Goal: Task Accomplishment & Management: Complete application form

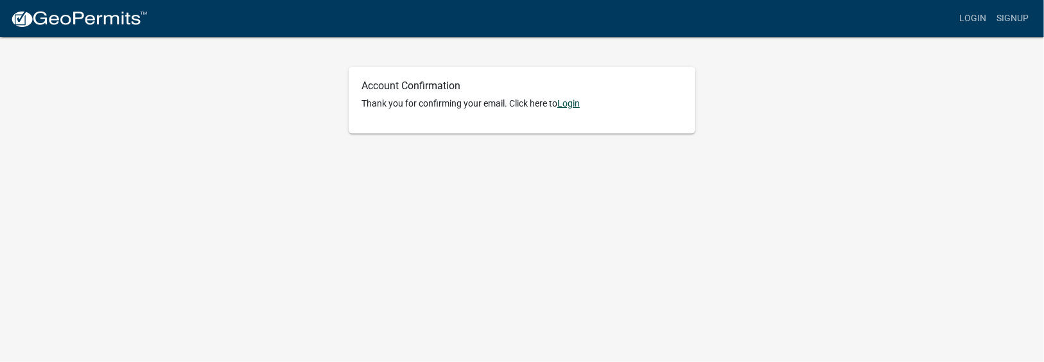
click at [577, 102] on link "Login" at bounding box center [568, 103] width 22 height 10
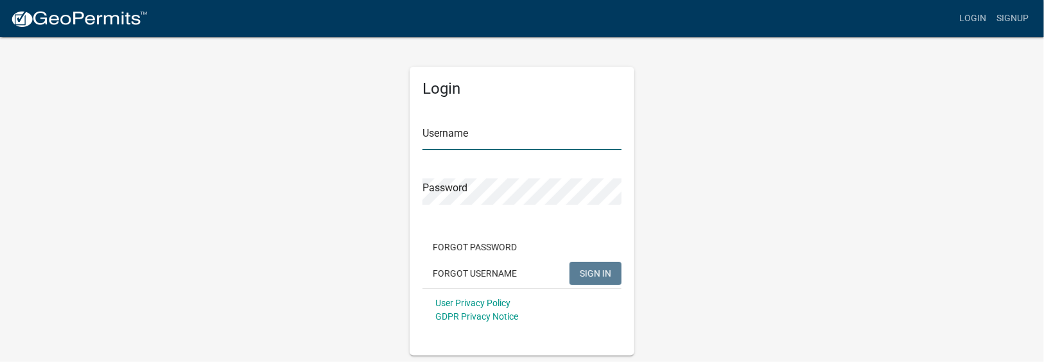
click at [424, 137] on input "Username" at bounding box center [521, 137] width 199 height 26
type input "jpoe0711"
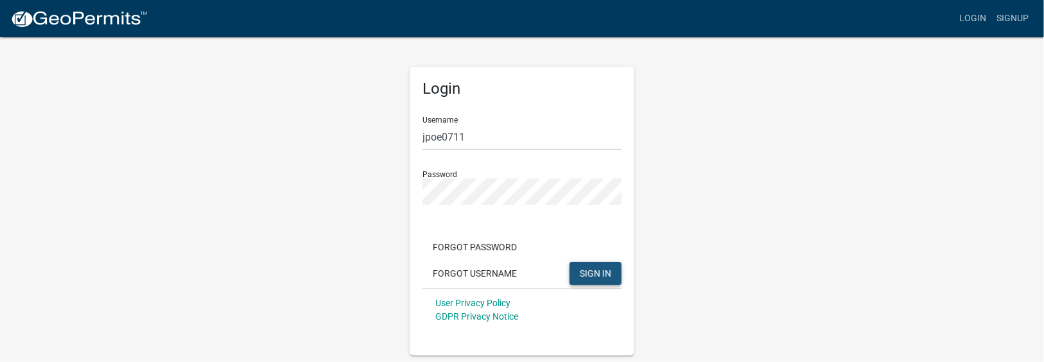
click at [589, 272] on span "SIGN IN" at bounding box center [595, 273] width 31 height 10
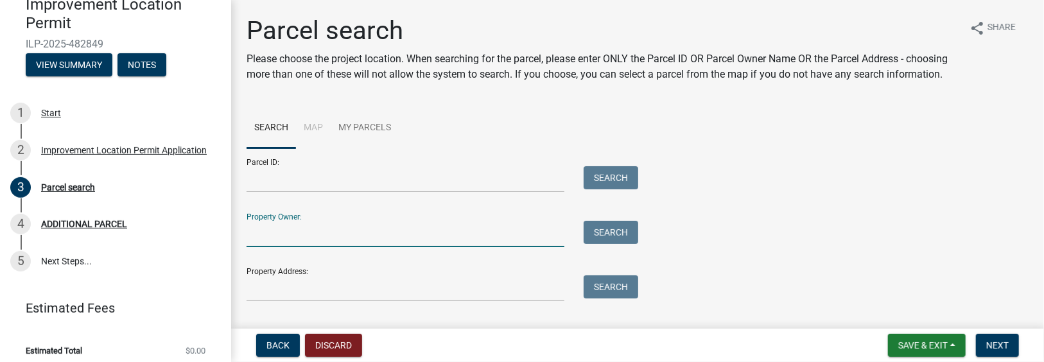
click at [255, 247] on input "Property Owner:" at bounding box center [406, 234] width 318 height 26
type input "Fred Poe"
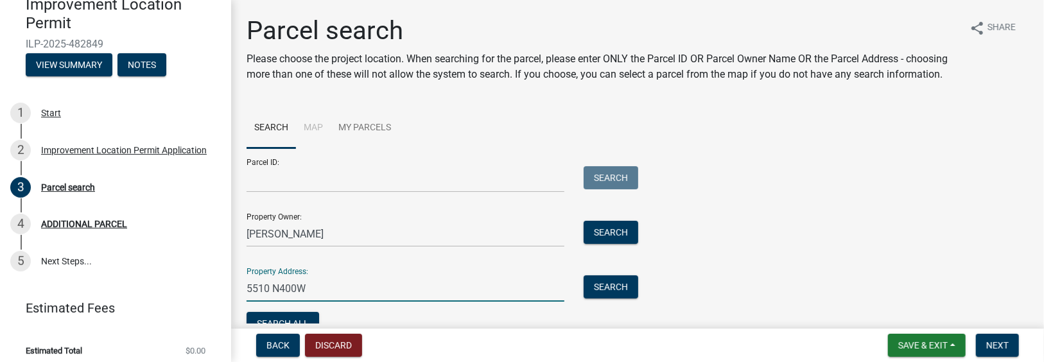
drag, startPoint x: 247, startPoint y: 304, endPoint x: 257, endPoint y: 298, distance: 11.8
click at [250, 302] on input "5510 N400W" at bounding box center [406, 288] width 318 height 26
type input "W"
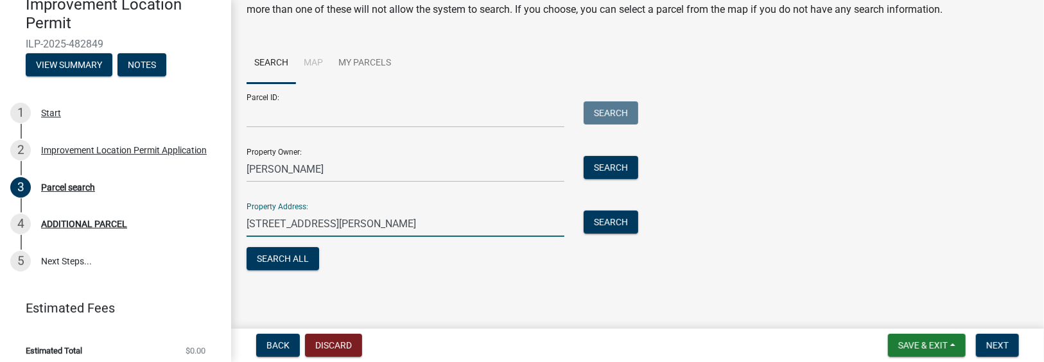
scroll to position [80, 0]
type input "2591 s Glen Cove"
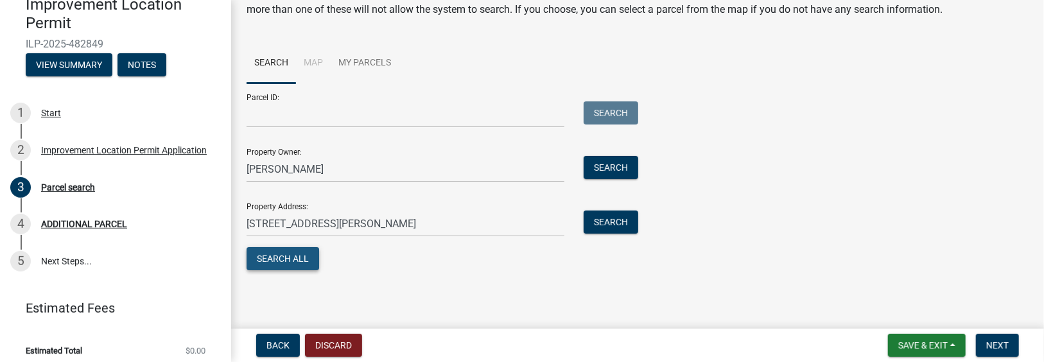
click at [284, 261] on button "Search All" at bounding box center [283, 258] width 73 height 23
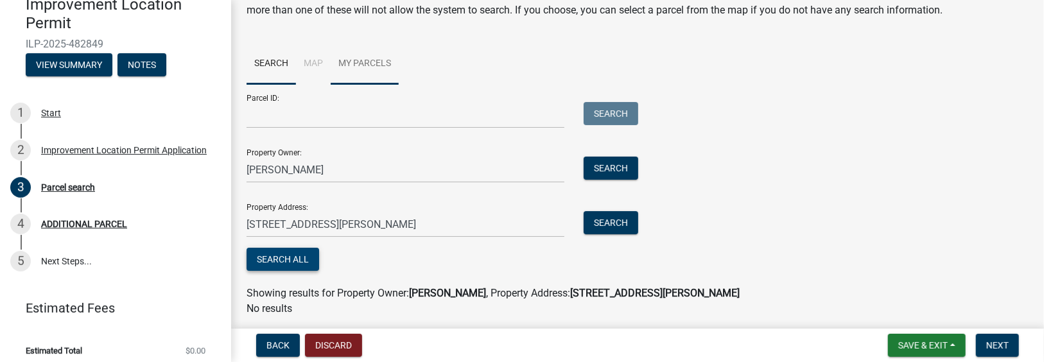
scroll to position [123, 0]
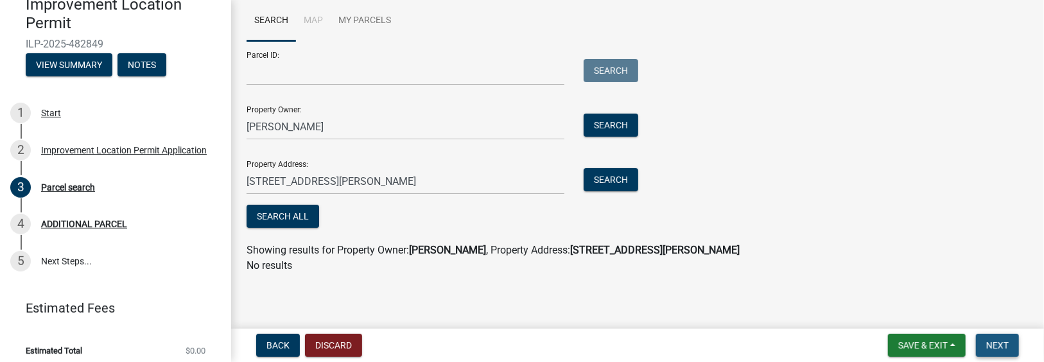
click at [992, 344] on span "Next" at bounding box center [997, 345] width 22 height 10
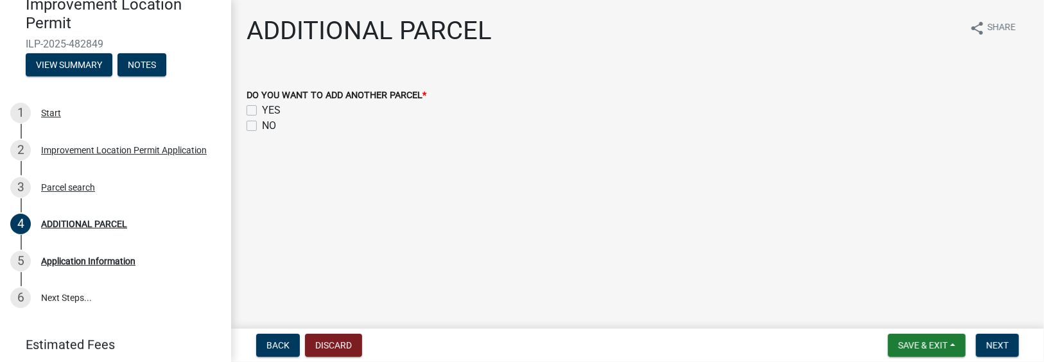
click at [262, 124] on label "NO" at bounding box center [269, 125] width 14 height 15
click at [262, 124] on input "NO" at bounding box center [266, 122] width 8 height 8
checkbox input "true"
checkbox input "false"
checkbox input "true"
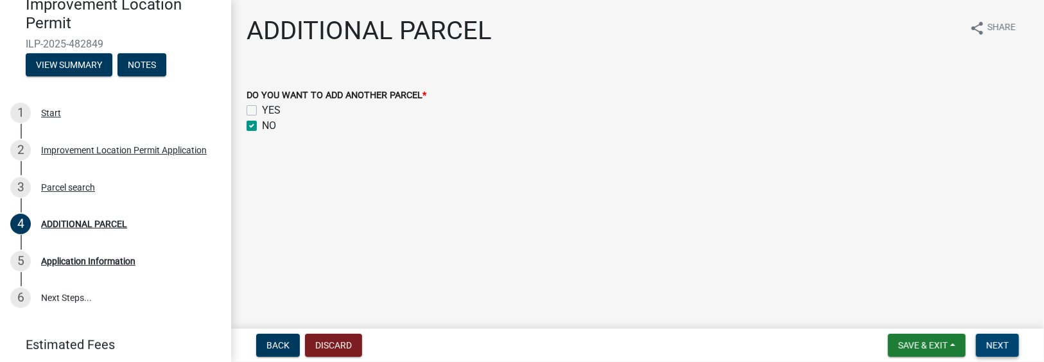
click at [1005, 338] on button "Next" at bounding box center [997, 345] width 43 height 23
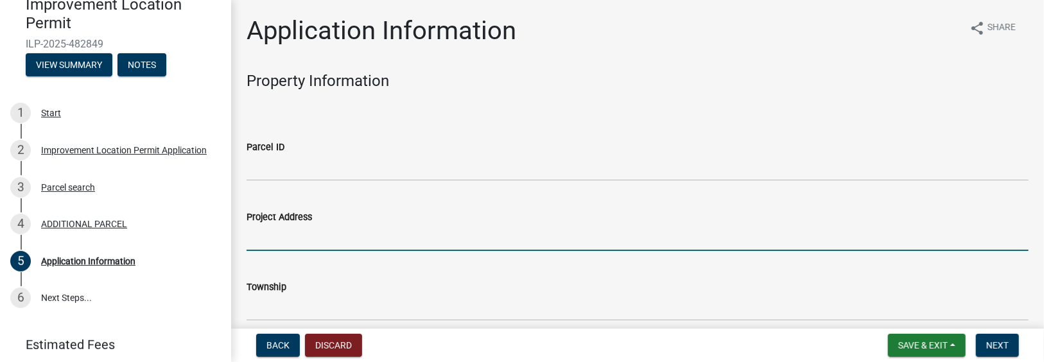
click at [269, 241] on input "Project Address" at bounding box center [638, 238] width 782 height 26
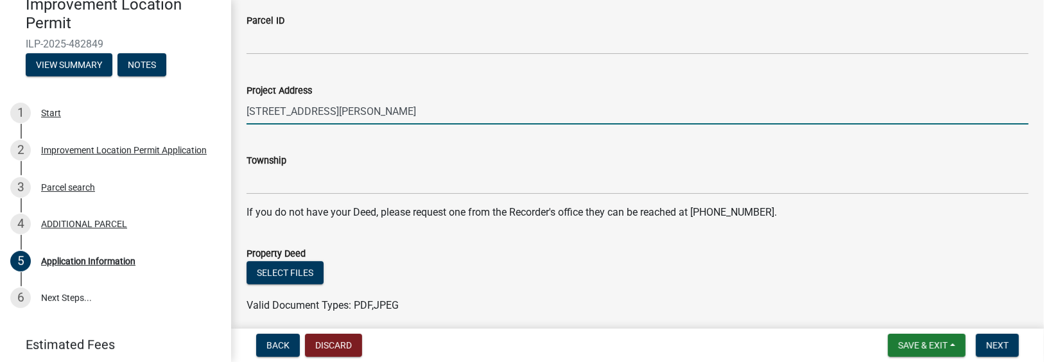
scroll to position [128, 0]
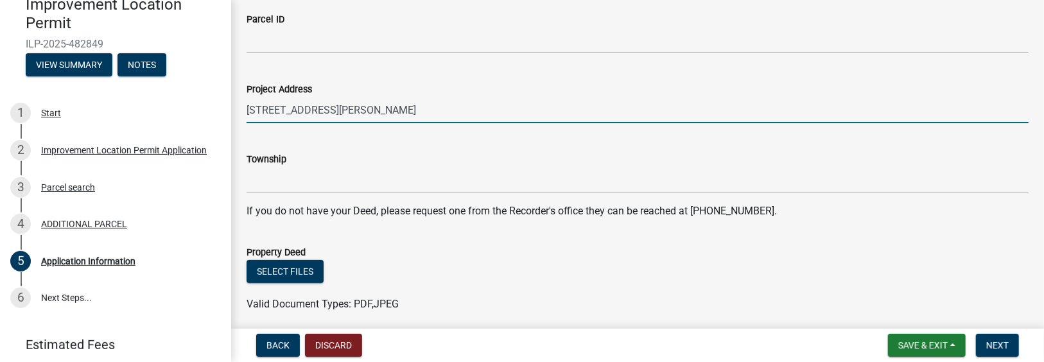
type input "2591 S Glen Cove"
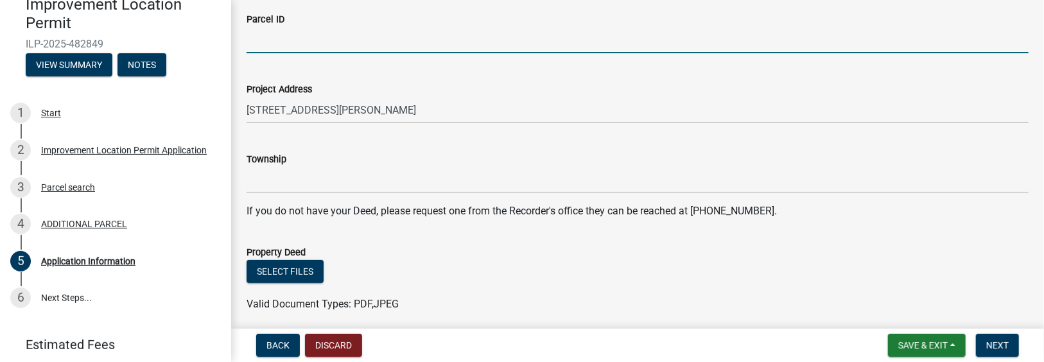
click at [261, 44] on input "Parcel ID" at bounding box center [638, 40] width 782 height 26
click at [277, 37] on input "lot 3850386" at bounding box center [638, 40] width 782 height 26
click at [307, 40] on input "lot 385 386" at bounding box center [638, 40] width 782 height 26
type input "lot 385 386 Painted hills subdivision"
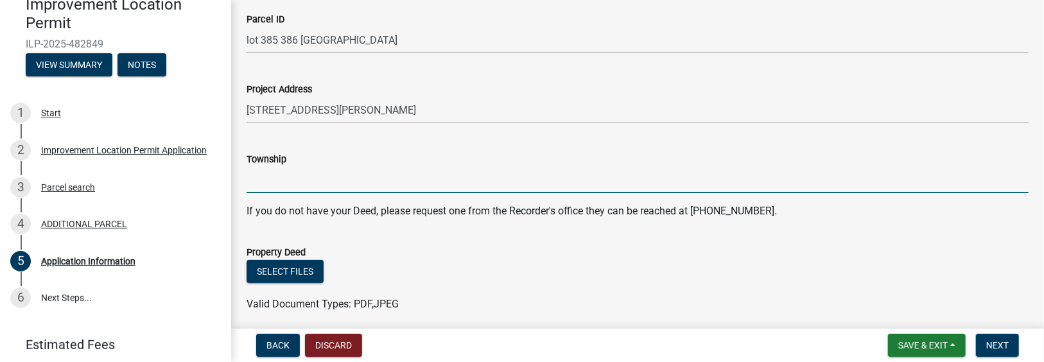
click at [262, 186] on input "Township" at bounding box center [638, 180] width 782 height 26
type input "Jackson"
click at [1007, 347] on span "Next" at bounding box center [997, 345] width 22 height 10
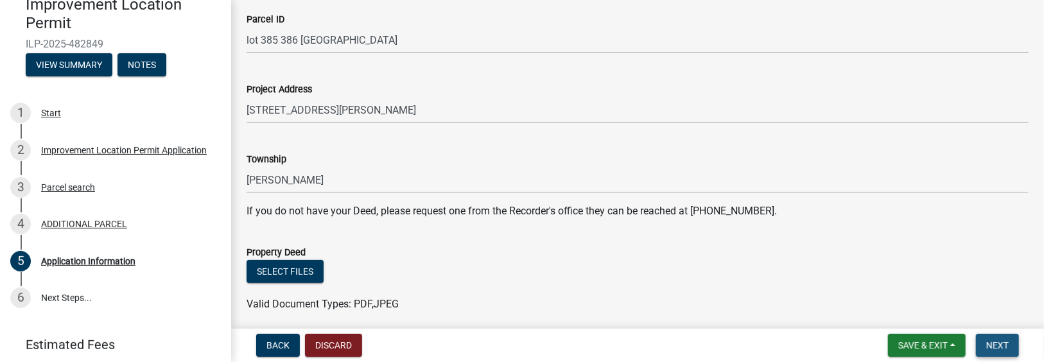
click at [996, 344] on span "Next" at bounding box center [997, 345] width 22 height 10
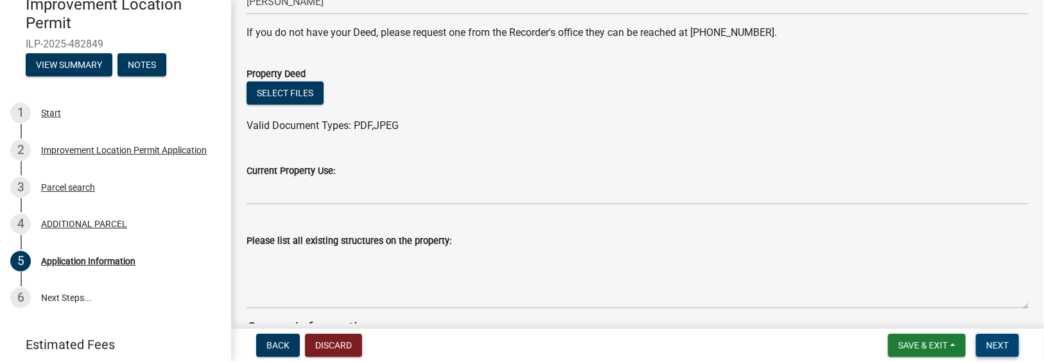
scroll to position [321, 0]
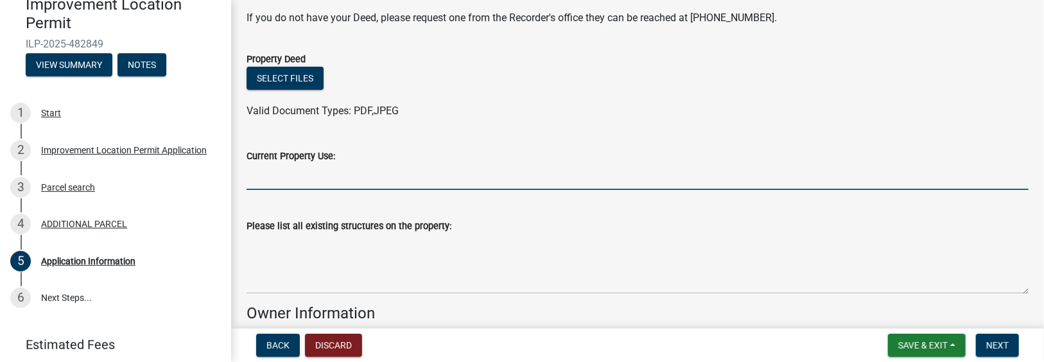
click at [273, 182] on input "Current Property Use:" at bounding box center [638, 177] width 782 height 26
type input "Residential house"
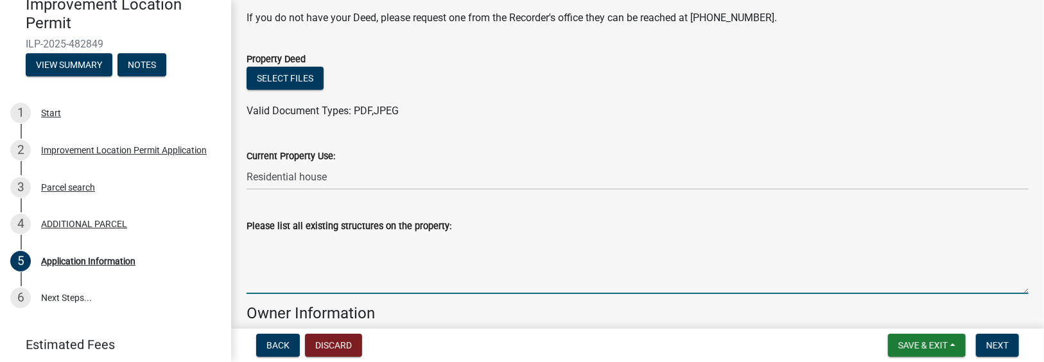
click at [257, 284] on textarea "Please list all existing structures on the property:" at bounding box center [638, 264] width 782 height 60
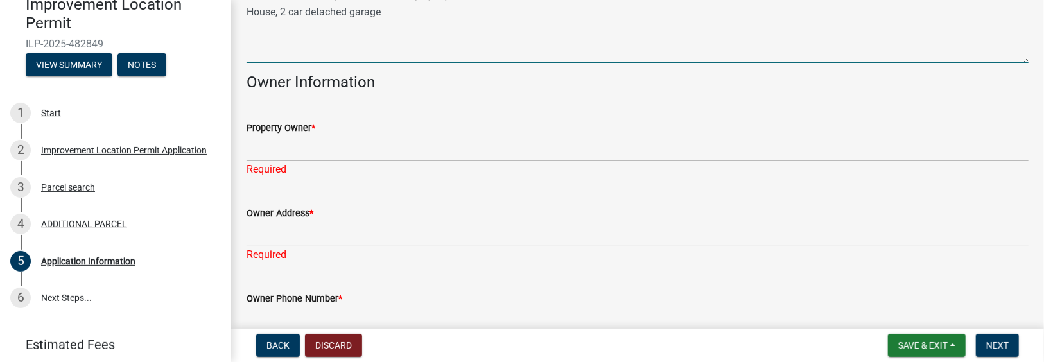
scroll to position [578, 0]
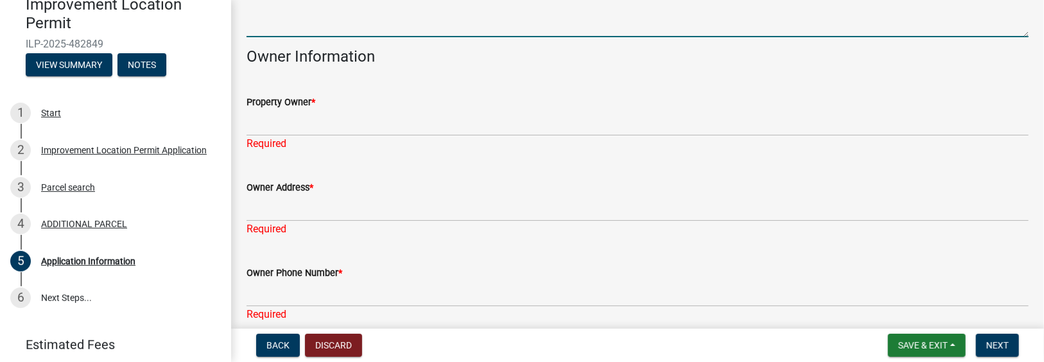
type textarea "House, 2 car detached garage"
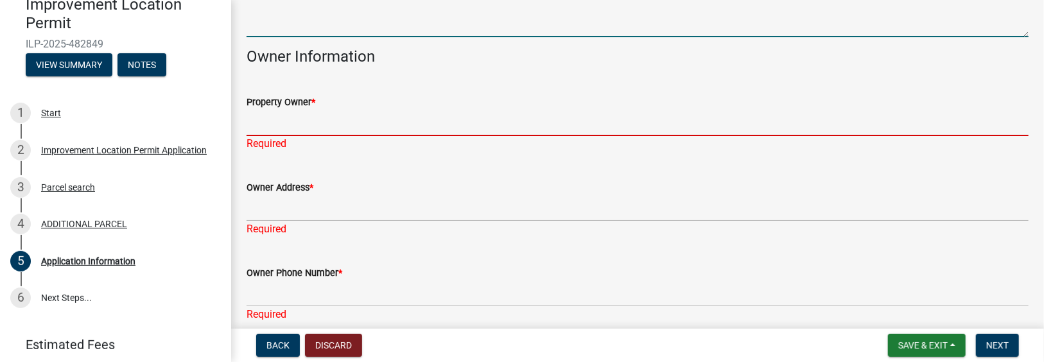
click at [255, 129] on input "Property Owner *" at bounding box center [638, 123] width 782 height 26
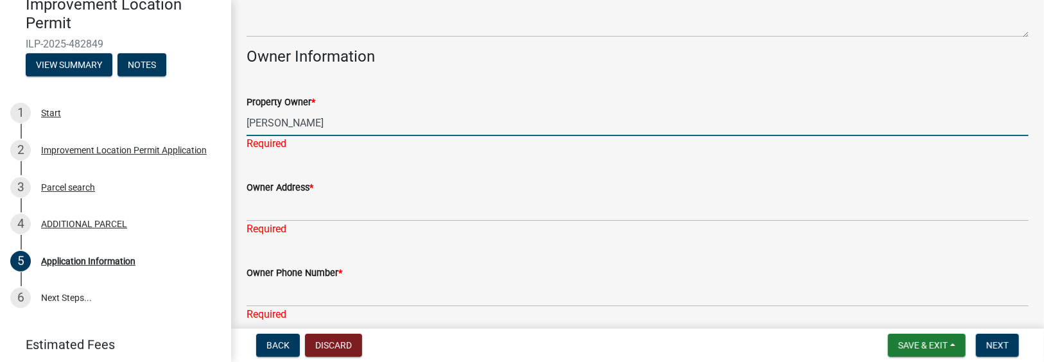
type input "Fred Poe"
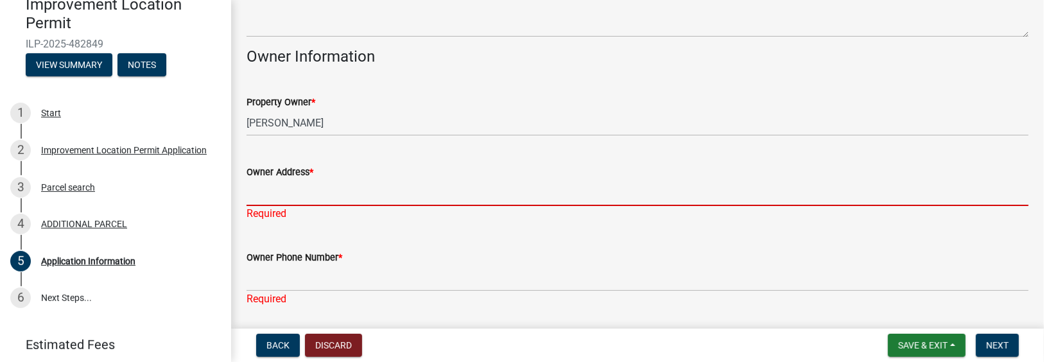
click at [252, 210] on div "Owner Address * Required" at bounding box center [638, 183] width 782 height 75
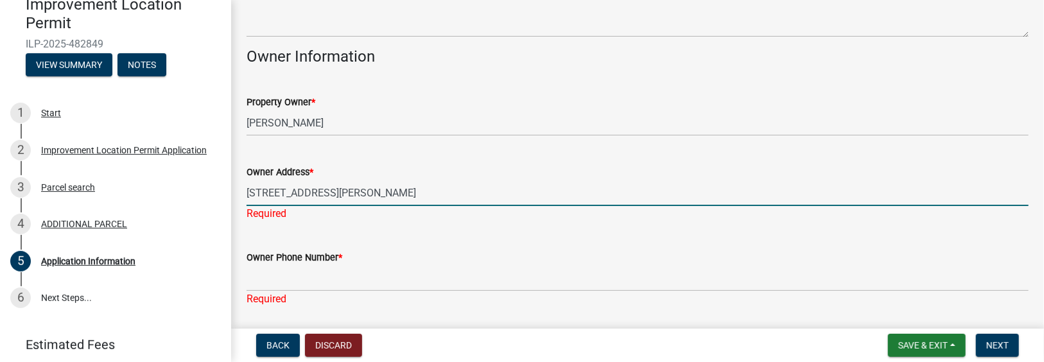
type input "2591 S Glen Cove , Martinville In 46151"
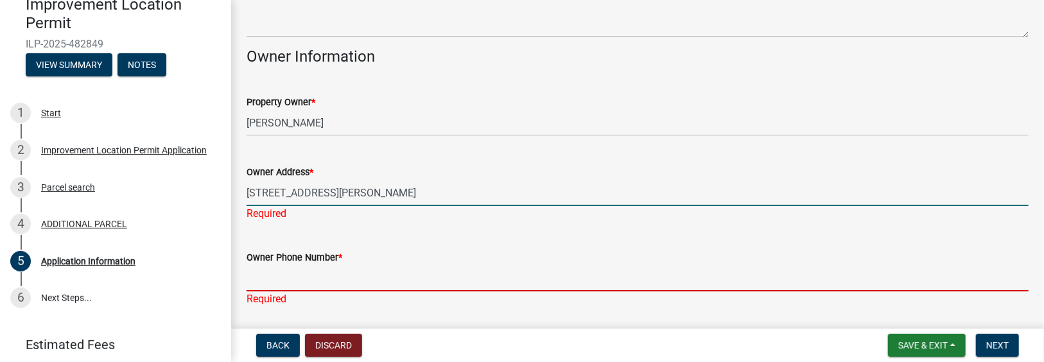
click at [252, 274] on input "Owner Phone Number *" at bounding box center [638, 278] width 782 height 26
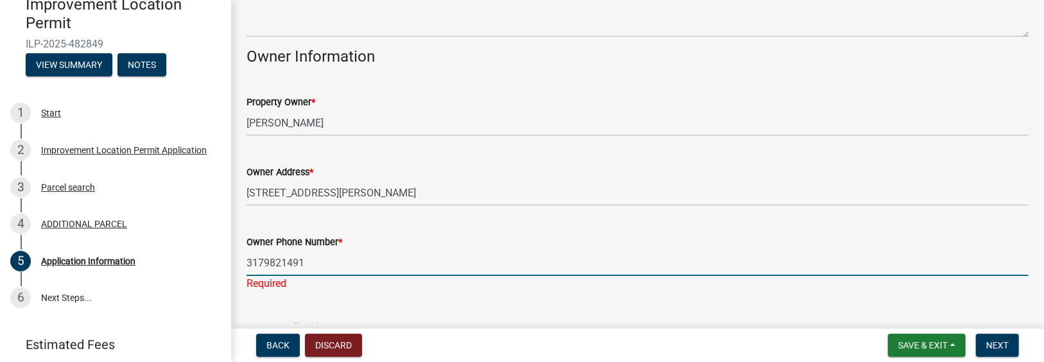
scroll to position [705, 0]
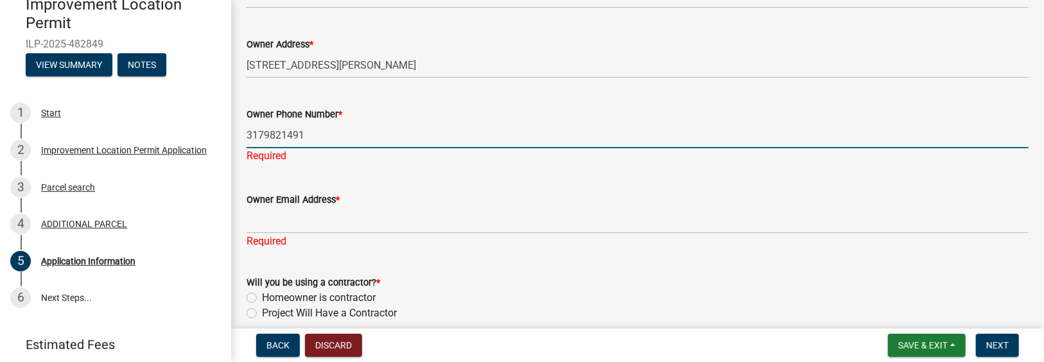
type input "3179821491"
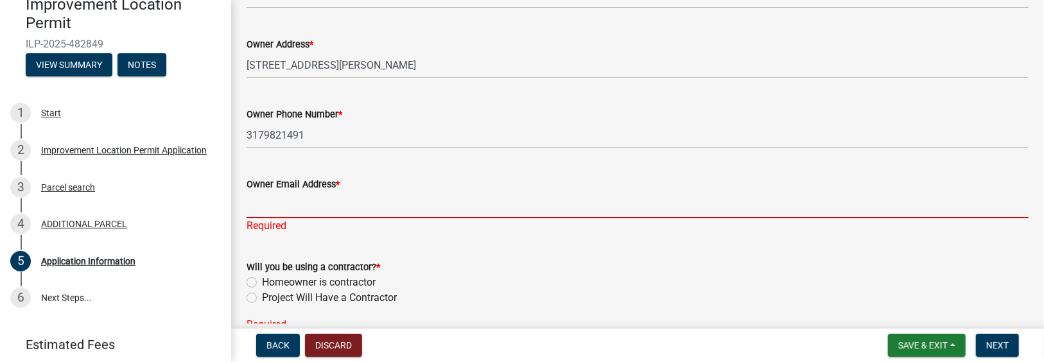
click at [252, 223] on div "Owner Email Address * Required" at bounding box center [638, 196] width 782 height 75
type input "fcpoe@kandkfence.com"
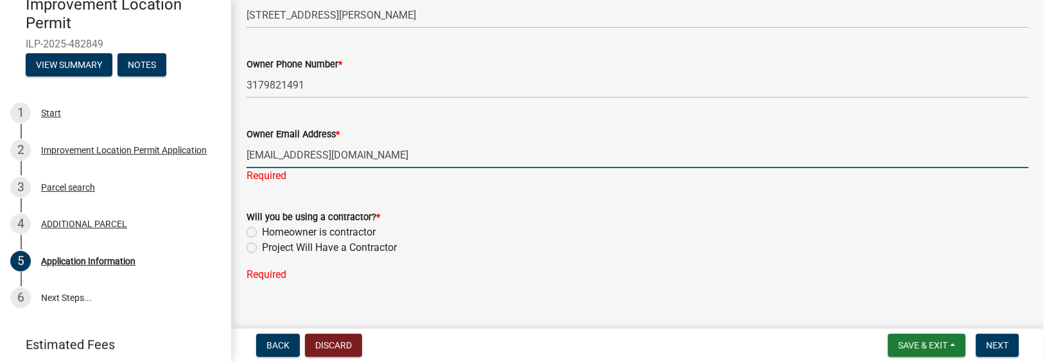
scroll to position [770, 0]
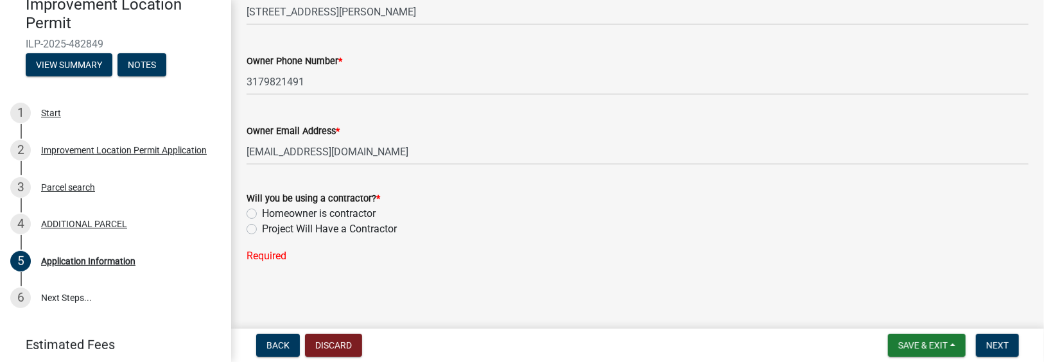
click at [262, 216] on label "Homeowner is contractor" at bounding box center [319, 213] width 114 height 15
click at [262, 214] on input "Homeowner is contractor" at bounding box center [266, 210] width 8 height 8
radio input "true"
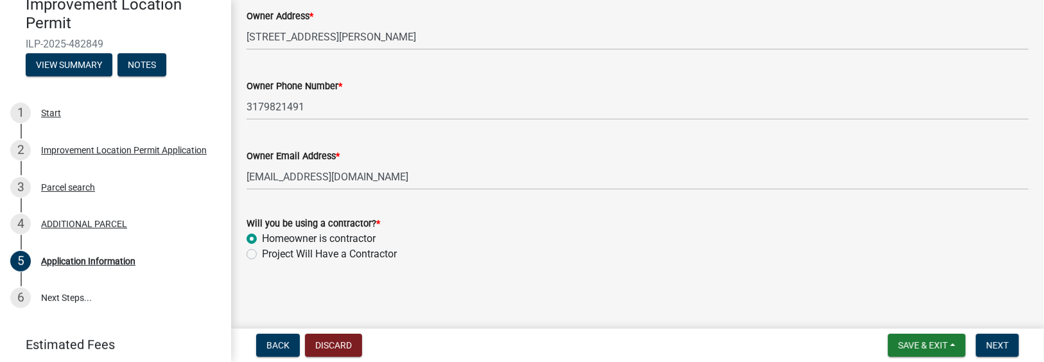
scroll to position [733, 0]
click at [998, 346] on span "Next" at bounding box center [997, 345] width 22 height 10
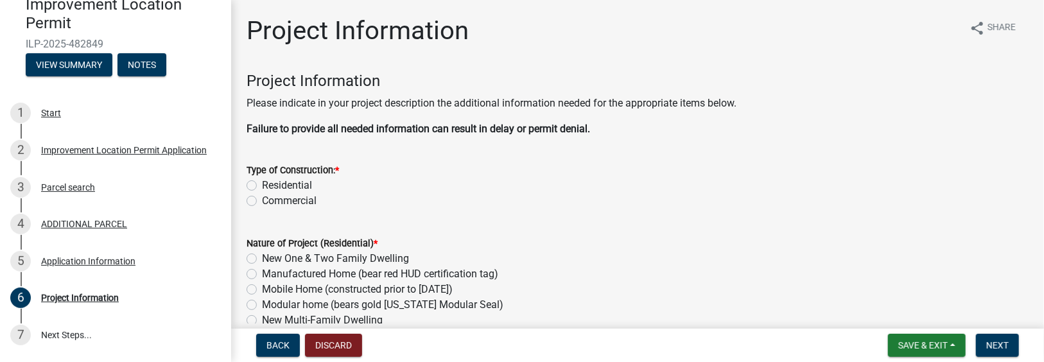
scroll to position [64, 0]
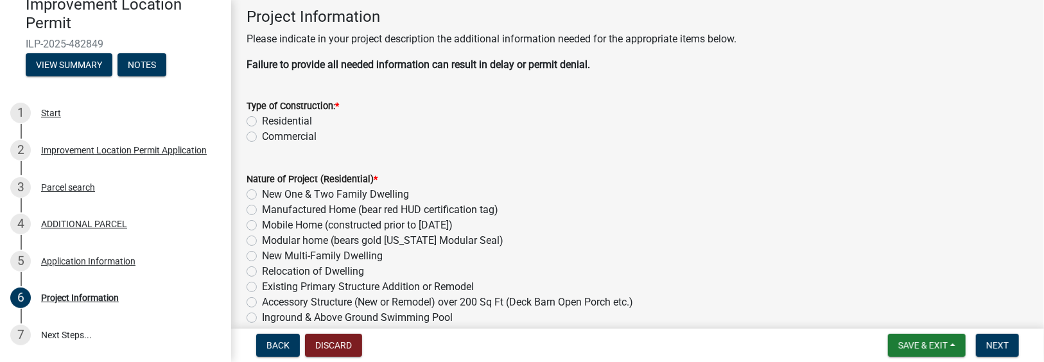
click at [262, 119] on label "Residential" at bounding box center [287, 121] width 50 height 15
click at [262, 119] on input "Residential" at bounding box center [266, 118] width 8 height 8
radio input "true"
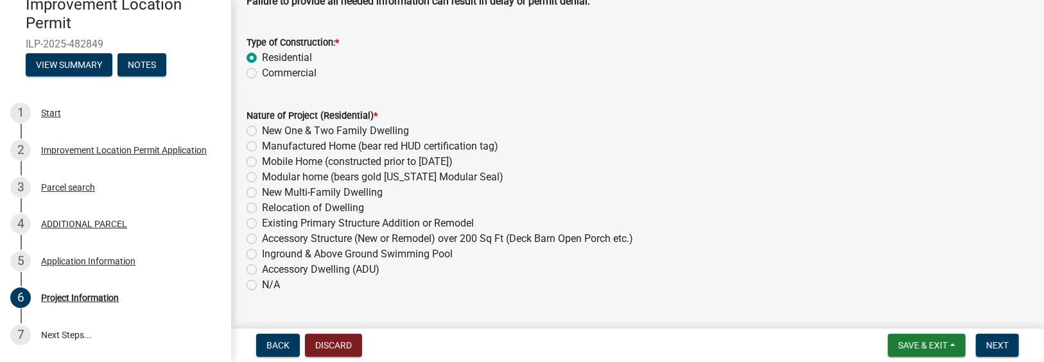
click at [262, 220] on label "Existing Primary Structure Addition or Remodel" at bounding box center [368, 223] width 212 height 15
click at [262, 220] on input "Existing Primary Structure Addition or Remodel" at bounding box center [266, 220] width 8 height 8
radio input "true"
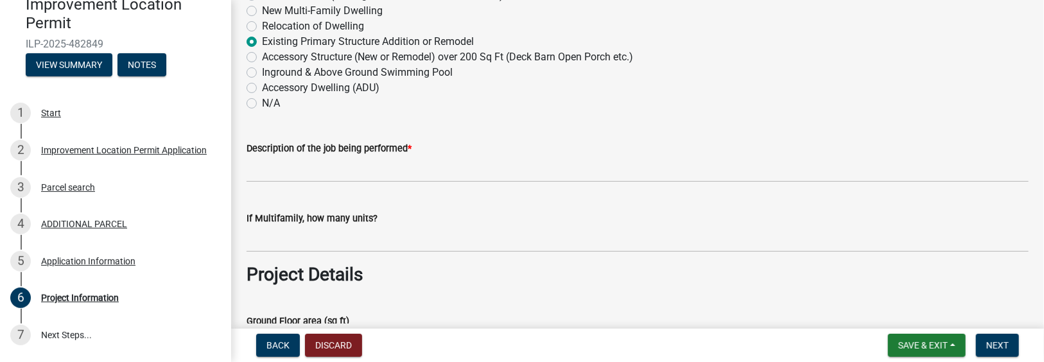
scroll to position [321, 0]
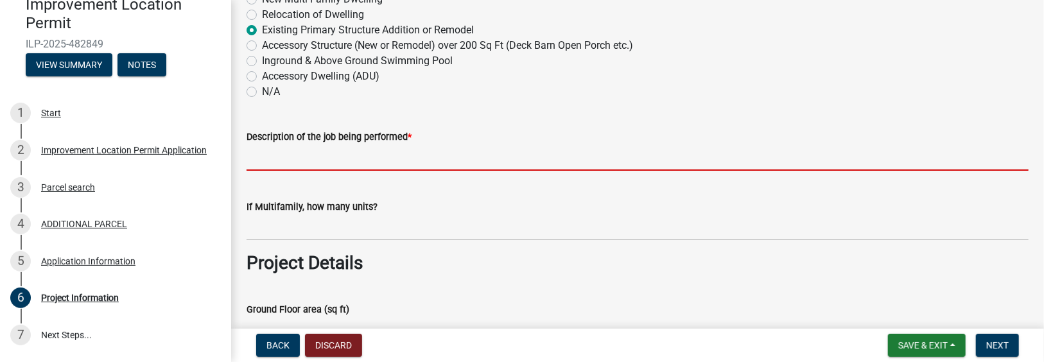
click at [254, 162] on input "Description of the job being performed *" at bounding box center [638, 157] width 782 height 26
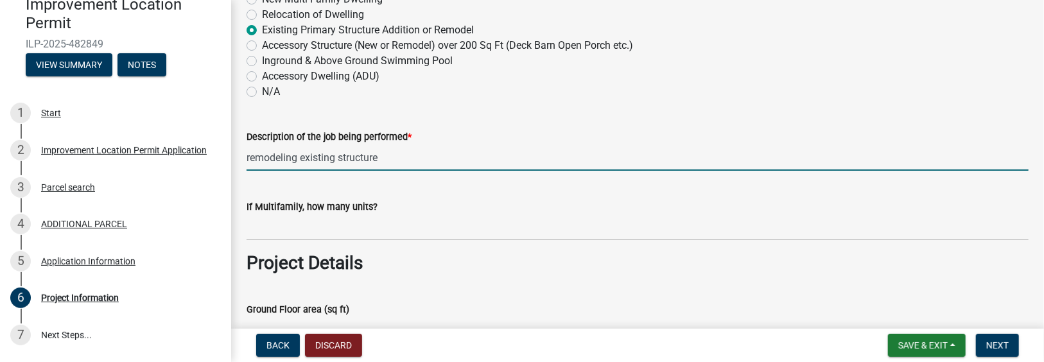
click at [379, 158] on input "remodeling existing structure" at bounding box center [638, 157] width 782 height 26
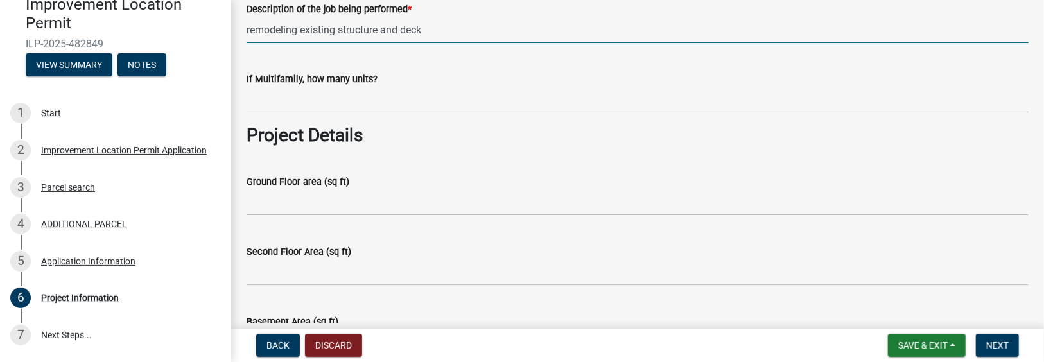
scroll to position [514, 0]
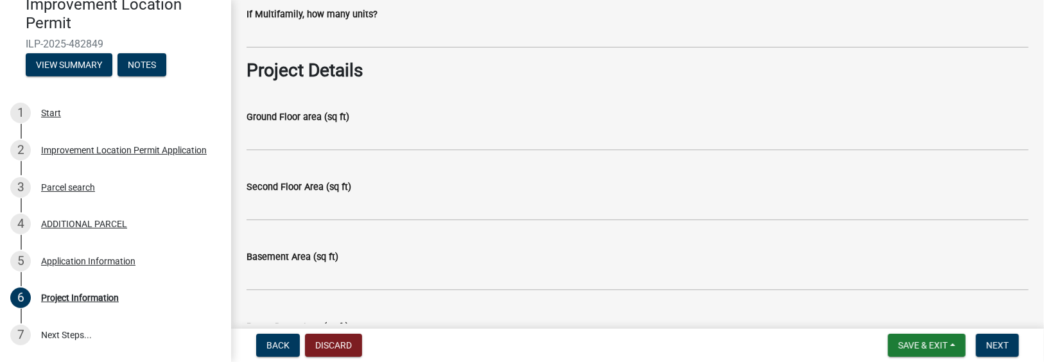
type input "remodeling existing structure and deck"
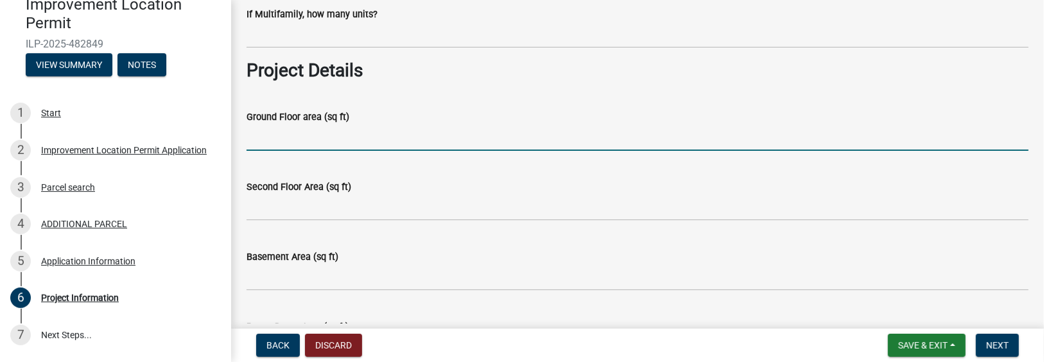
click at [268, 142] on input "Ground Floor area (sq ft)" at bounding box center [638, 138] width 782 height 26
click at [257, 136] on input "122" at bounding box center [638, 138] width 782 height 26
type input "1288"
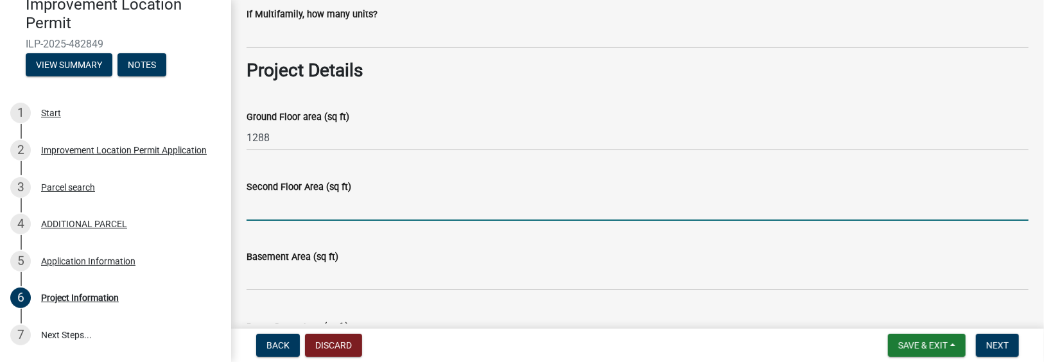
click at [257, 211] on input "Second Floor Area (sq ft)" at bounding box center [638, 208] width 782 height 26
click at [248, 205] on input "1288" at bounding box center [638, 208] width 782 height 26
type input "8"
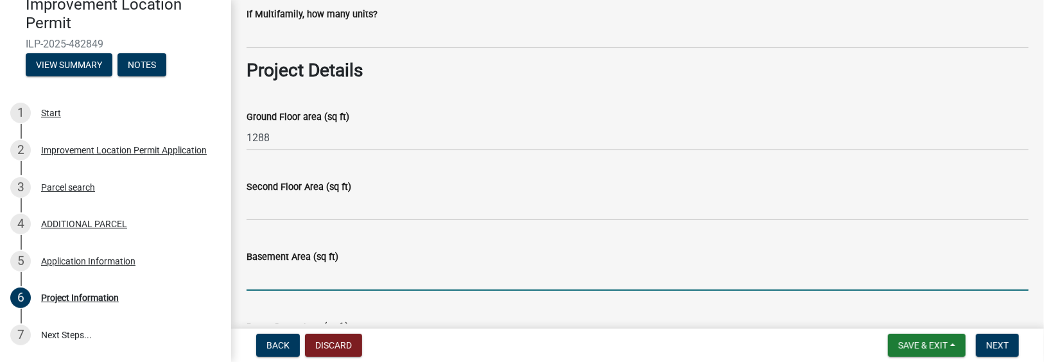
click at [259, 285] on input "Basement Area (sq ft)" at bounding box center [638, 277] width 782 height 26
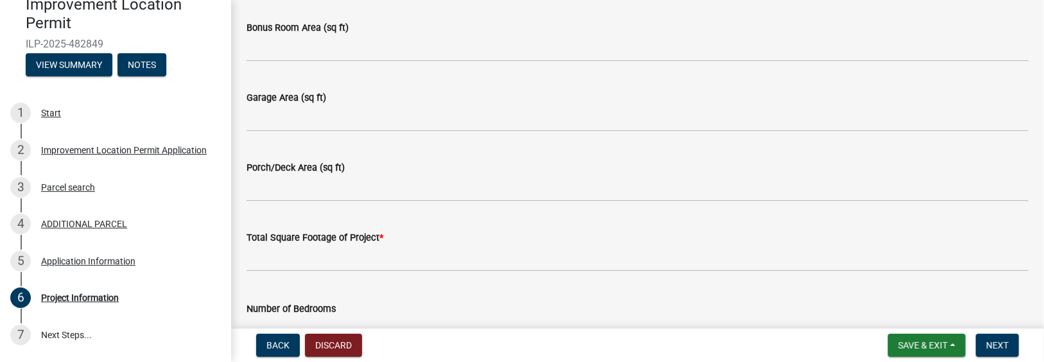
scroll to position [835, 0]
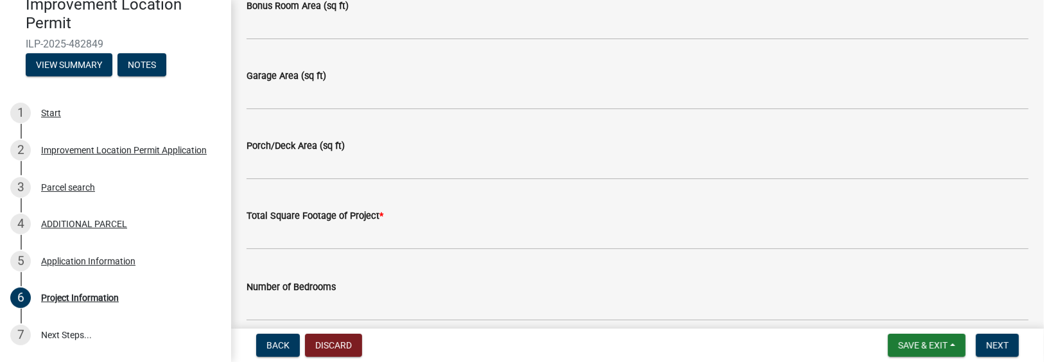
type input "1288"
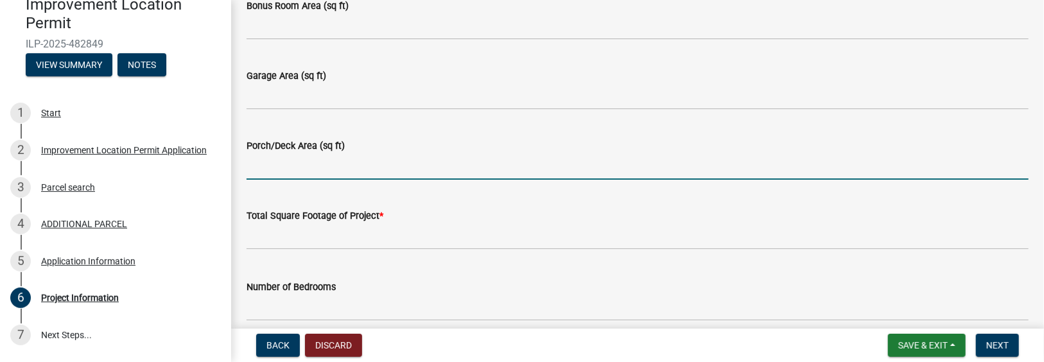
click at [257, 160] on input "Porch/Deck Area (sq ft)" at bounding box center [638, 166] width 782 height 26
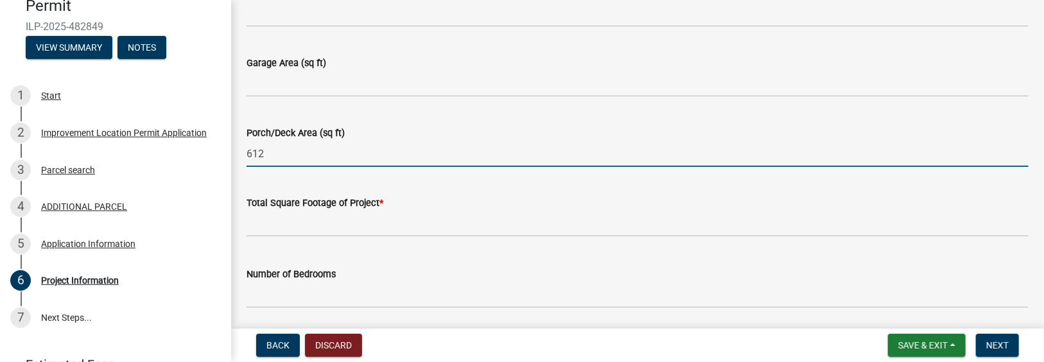
scroll to position [898, 0]
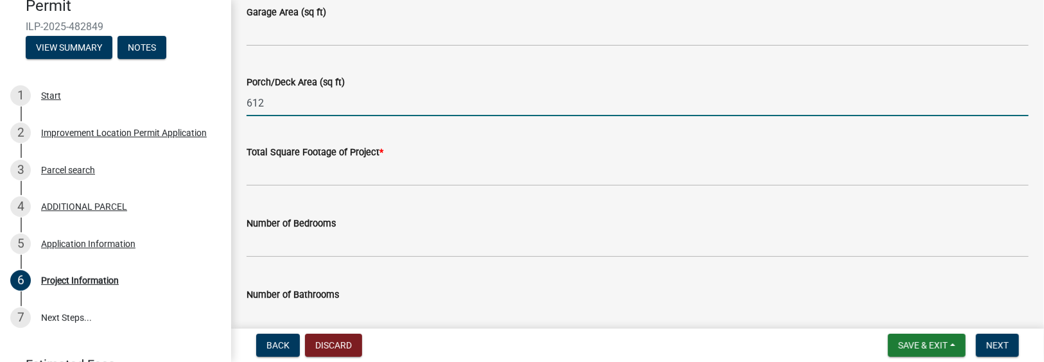
type input "612"
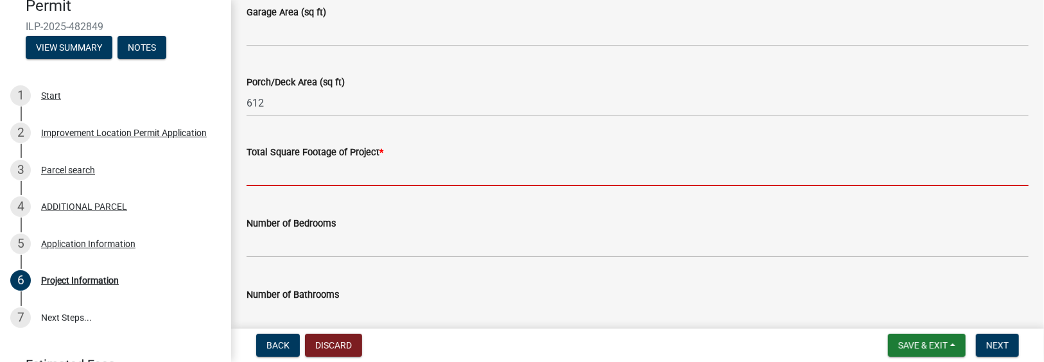
click at [281, 175] on input "text" at bounding box center [638, 173] width 782 height 26
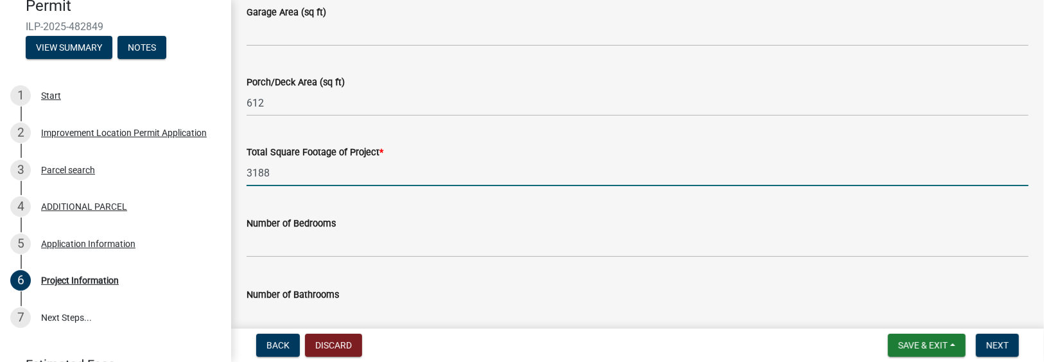
type input "3188"
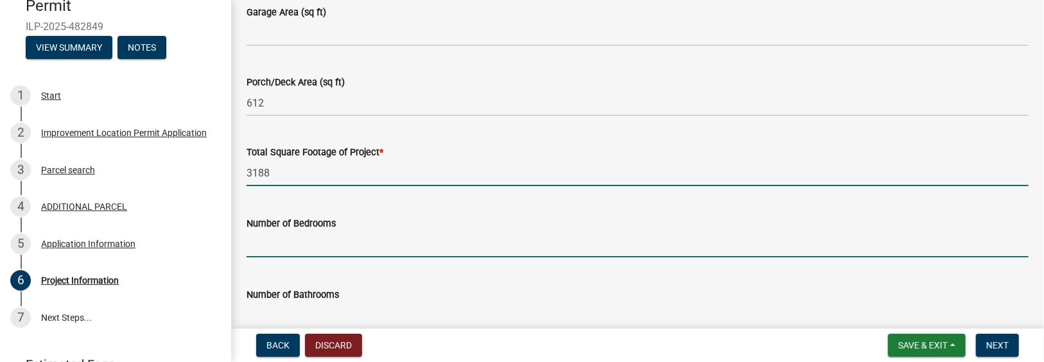
click at [266, 245] on input "text" at bounding box center [638, 244] width 782 height 26
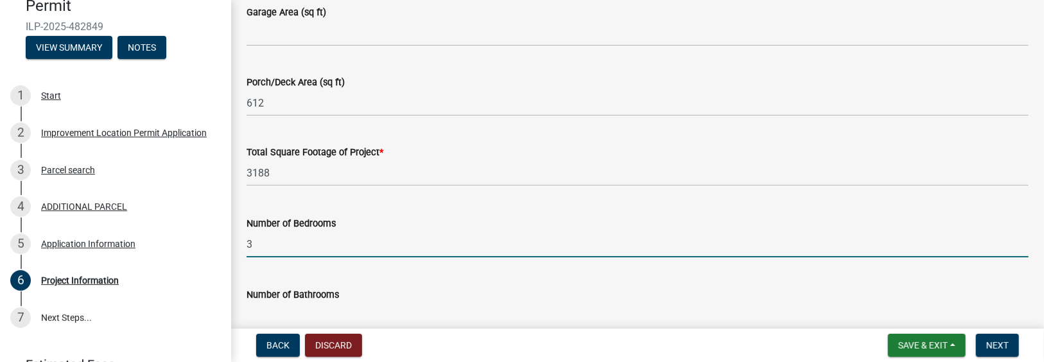
scroll to position [1027, 0]
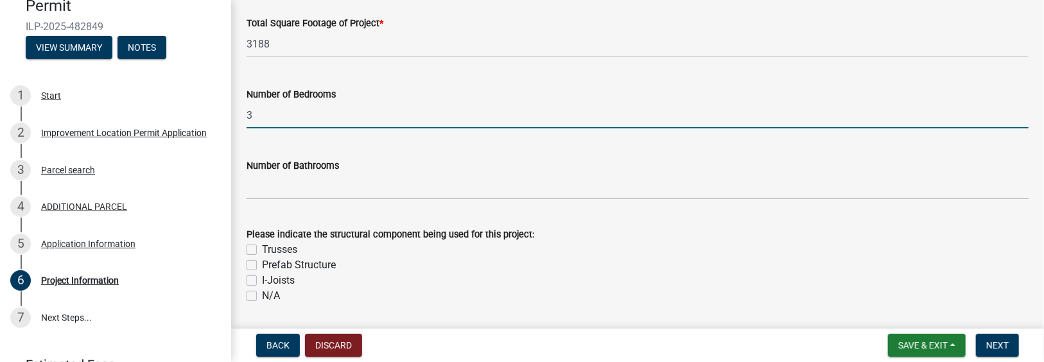
type input "3"
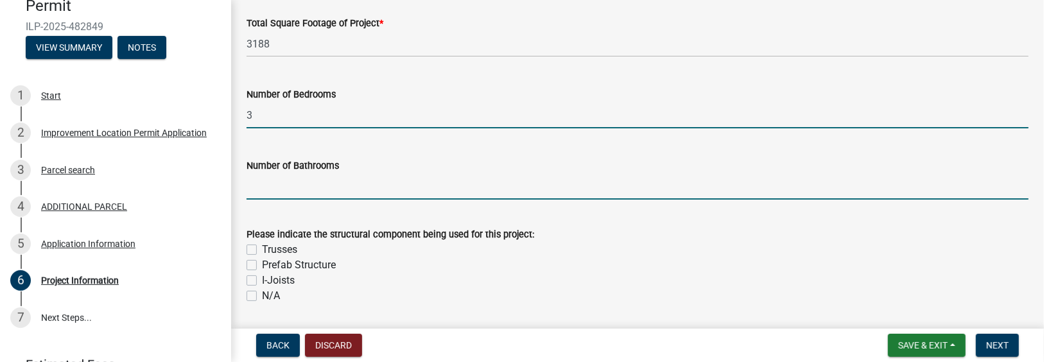
click at [263, 186] on input "text" at bounding box center [638, 186] width 782 height 26
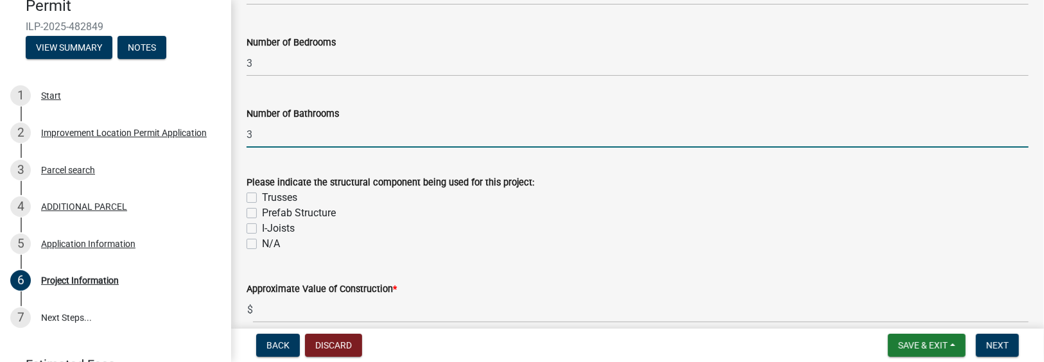
scroll to position [1091, 0]
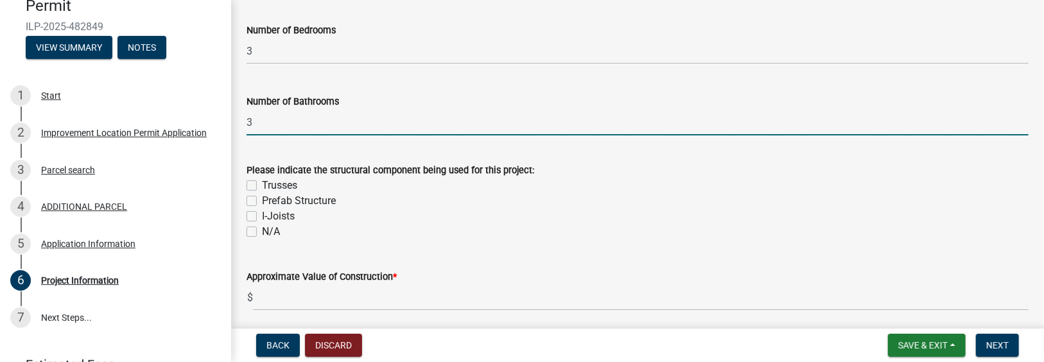
type input "3"
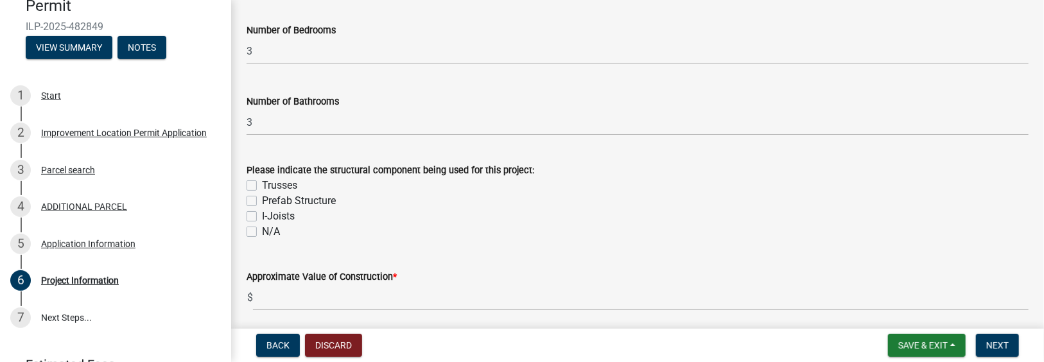
click at [262, 187] on label "Trusses" at bounding box center [279, 185] width 35 height 15
click at [262, 186] on input "Trusses" at bounding box center [266, 182] width 8 height 8
checkbox input "true"
checkbox input "false"
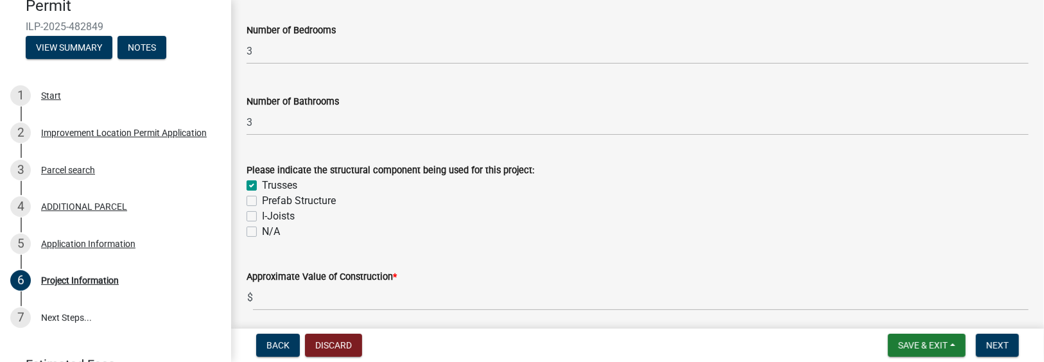
checkbox input "false"
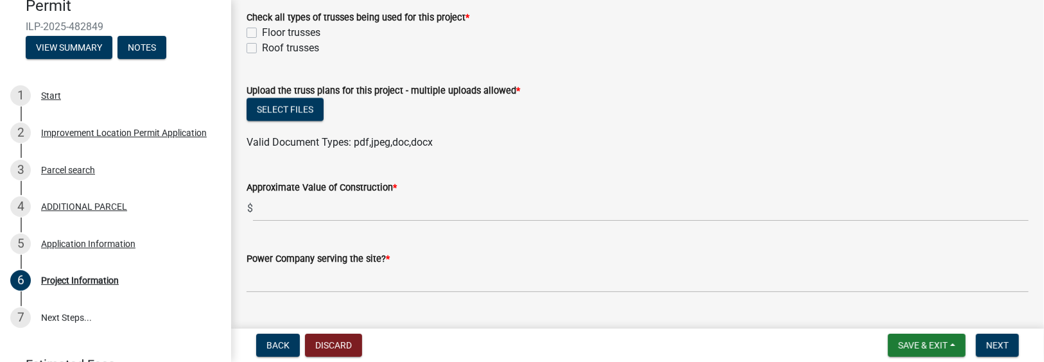
scroll to position [1421, 0]
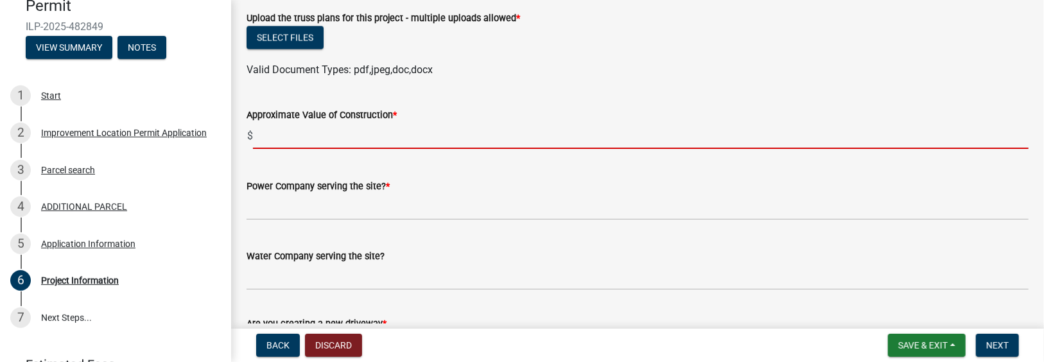
click at [263, 137] on input "text" at bounding box center [640, 136] width 775 height 26
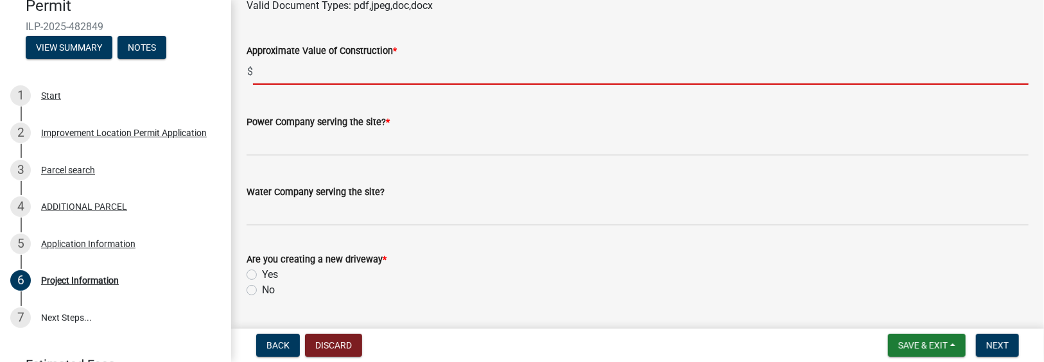
scroll to position [1549, 0]
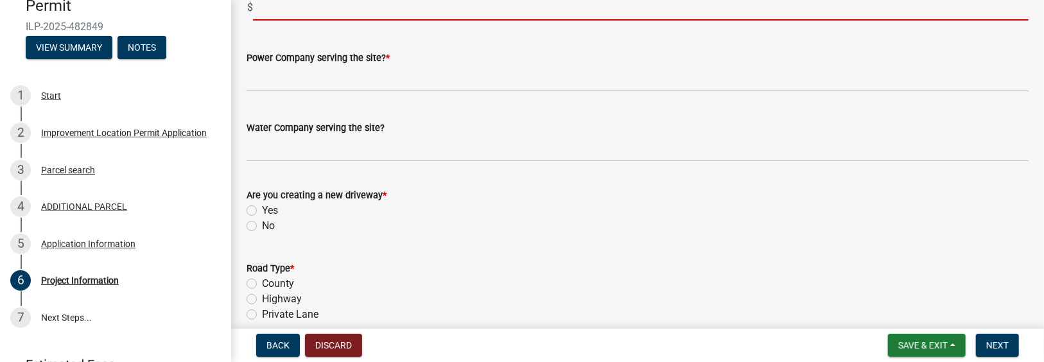
click at [250, 209] on form "Are you creating a new driveway * Yes No" at bounding box center [638, 203] width 782 height 62
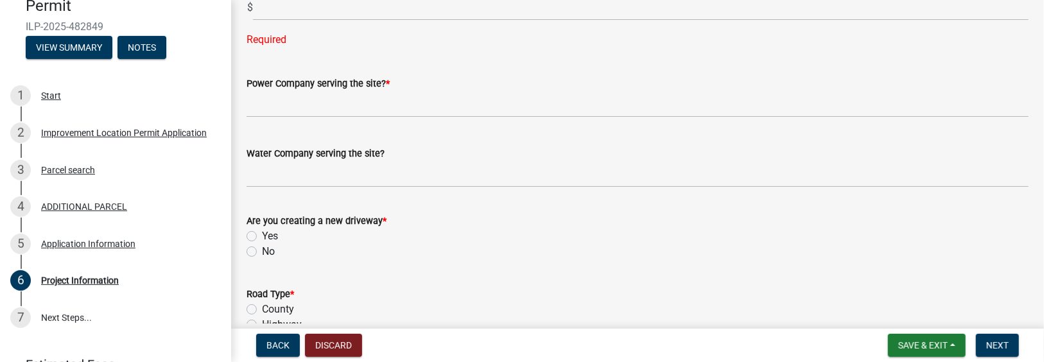
click at [262, 237] on label "Yes" at bounding box center [270, 236] width 16 height 15
click at [262, 237] on input "Yes" at bounding box center [266, 233] width 8 height 8
radio input "true"
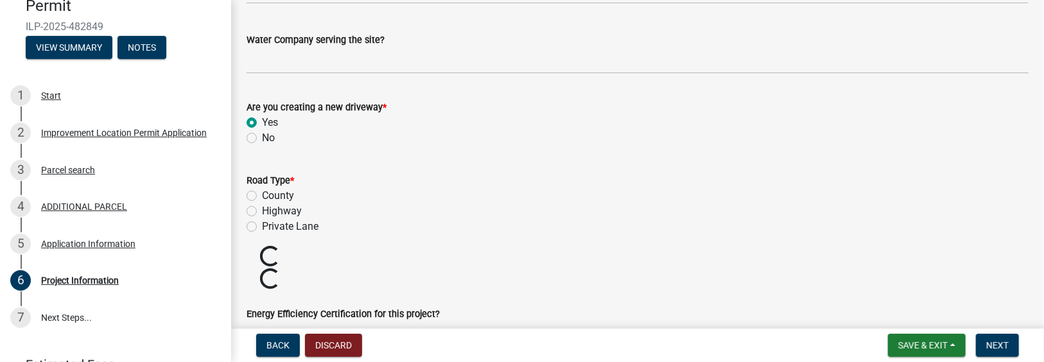
scroll to position [1677, 0]
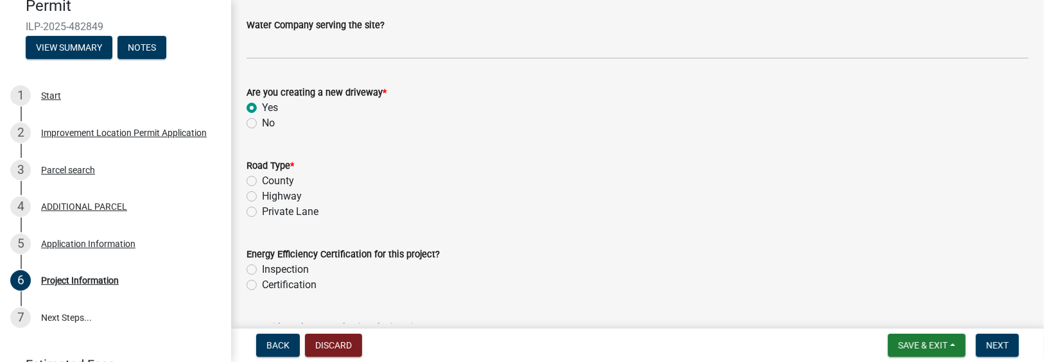
click at [262, 210] on label "Private Lane" at bounding box center [290, 211] width 56 height 15
click at [262, 210] on input "Private Lane" at bounding box center [266, 208] width 8 height 8
radio input "true"
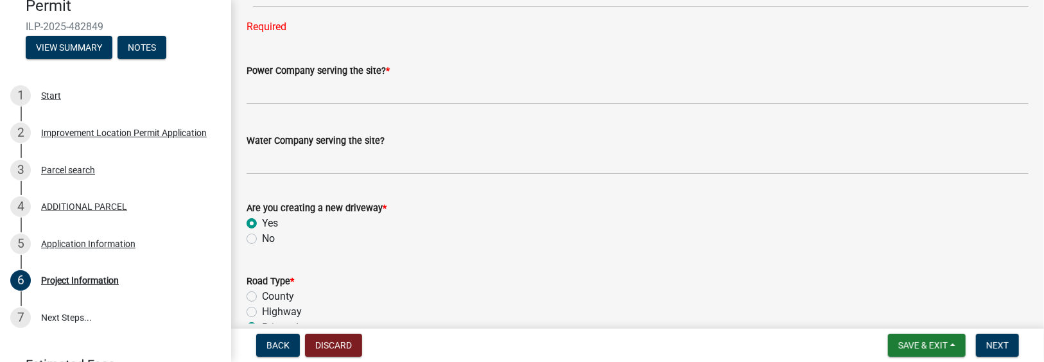
scroll to position [1549, 0]
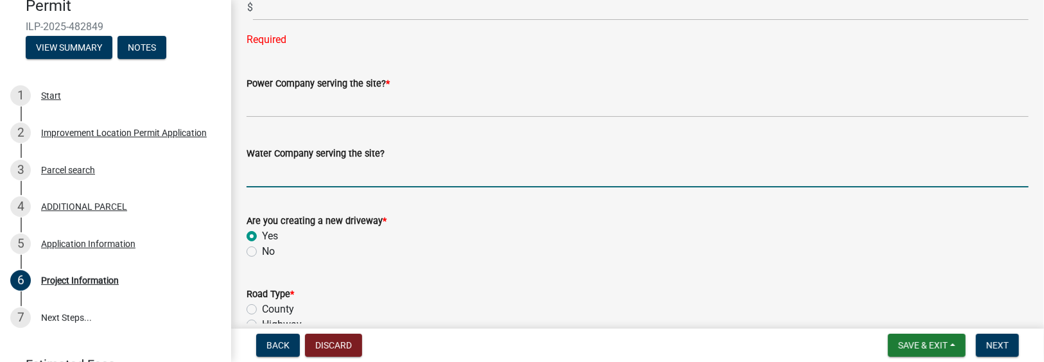
click at [249, 178] on input "Water Company serving the site?" at bounding box center [638, 174] width 782 height 26
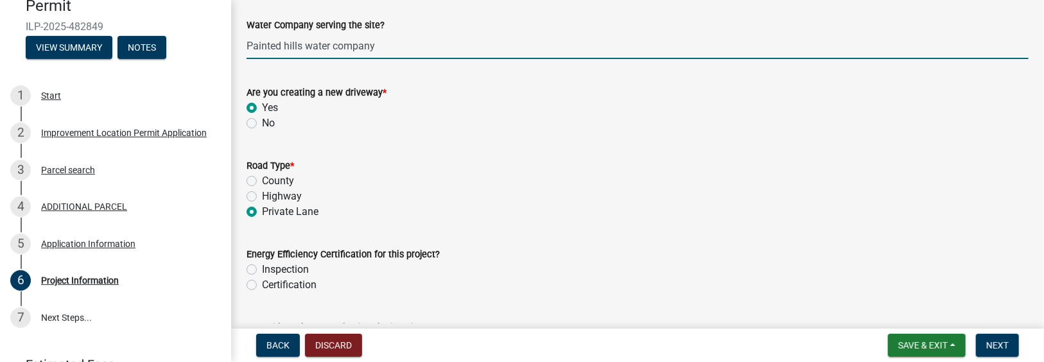
scroll to position [1742, 0]
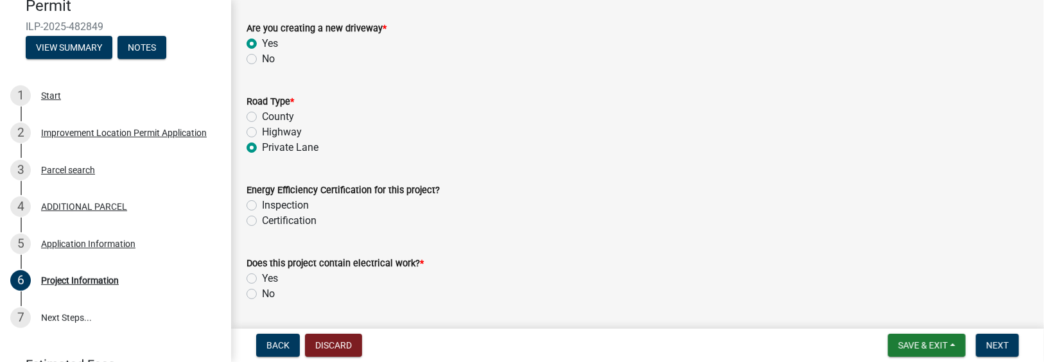
type input "Painted hills water company"
click at [262, 279] on label "Yes" at bounding box center [270, 278] width 16 height 15
click at [262, 279] on input "Yes" at bounding box center [266, 275] width 8 height 8
radio input "true"
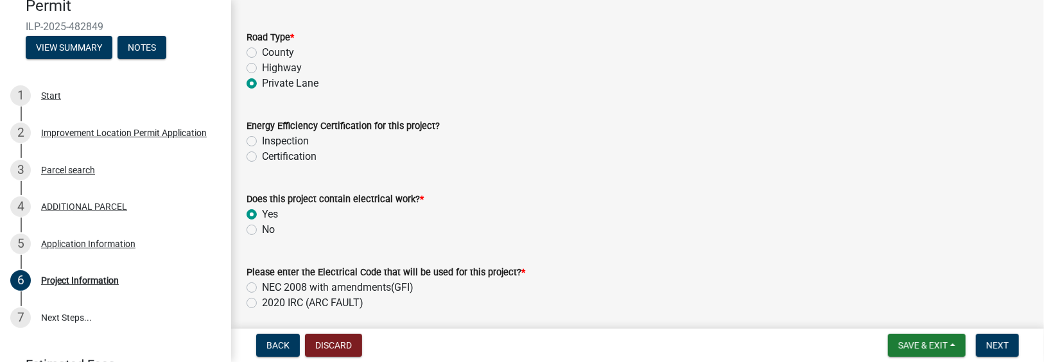
scroll to position [1870, 0]
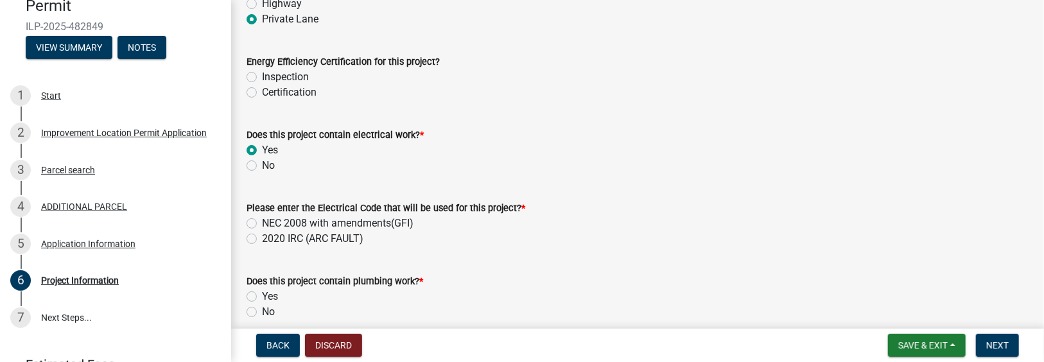
click at [262, 220] on label "NEC 2008 with amendments(GFI)" at bounding box center [337, 223] width 151 height 15
click at [262, 220] on input "NEC 2008 with amendments(GFI)" at bounding box center [266, 220] width 8 height 8
radio input "true"
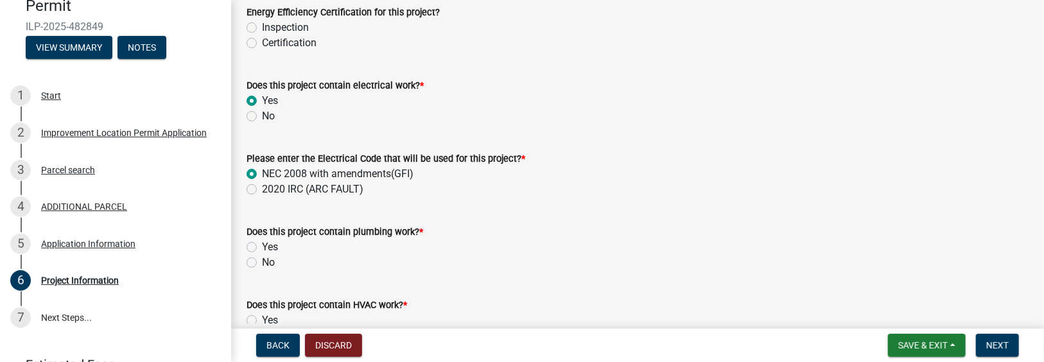
scroll to position [1934, 0]
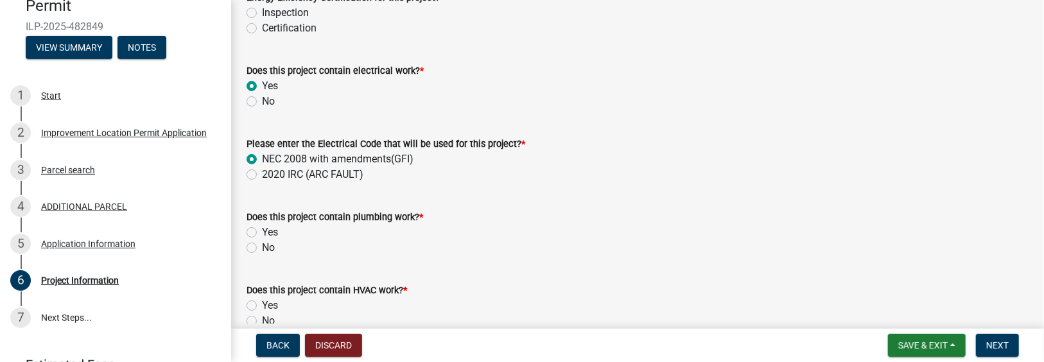
click at [262, 230] on label "Yes" at bounding box center [270, 232] width 16 height 15
click at [262, 230] on input "Yes" at bounding box center [266, 229] width 8 height 8
radio input "true"
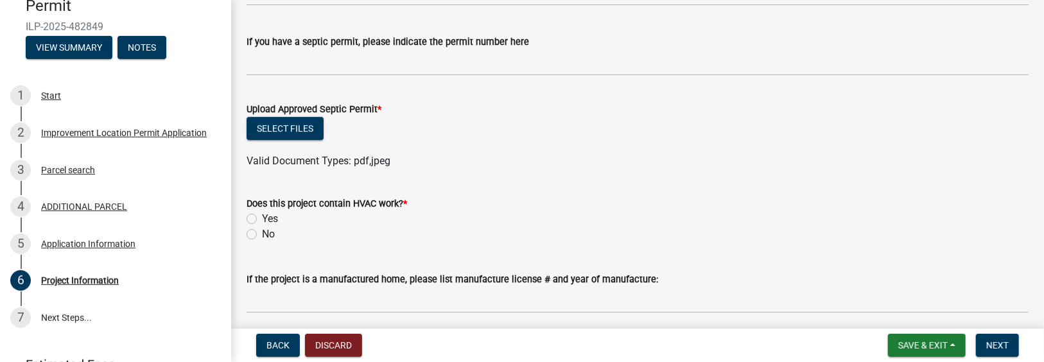
scroll to position [2319, 0]
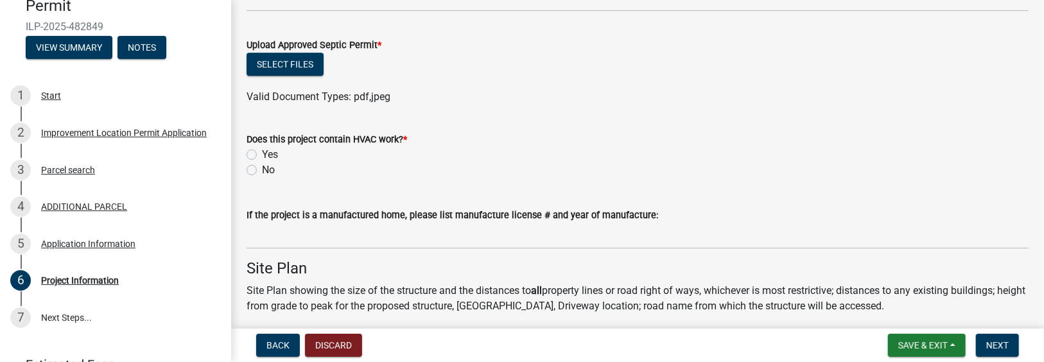
click at [262, 153] on label "Yes" at bounding box center [270, 154] width 16 height 15
click at [262, 153] on input "Yes" at bounding box center [266, 151] width 8 height 8
radio input "true"
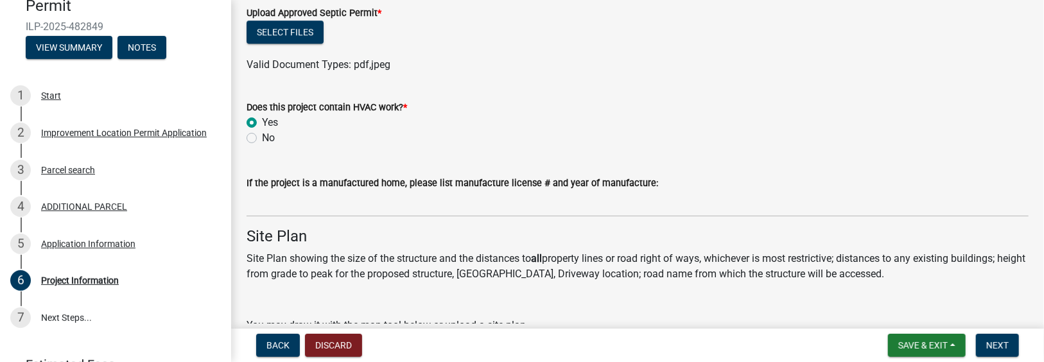
scroll to position [2384, 0]
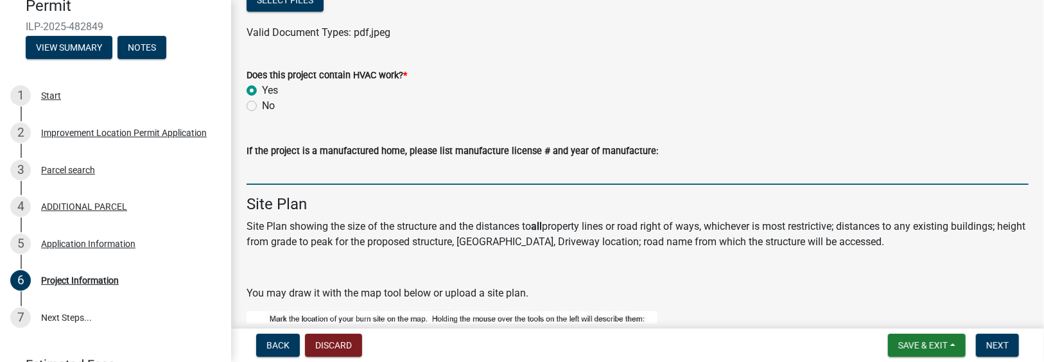
click at [261, 175] on input "If the project is a manufactured home, please list manufacture license # and ye…" at bounding box center [638, 172] width 782 height 26
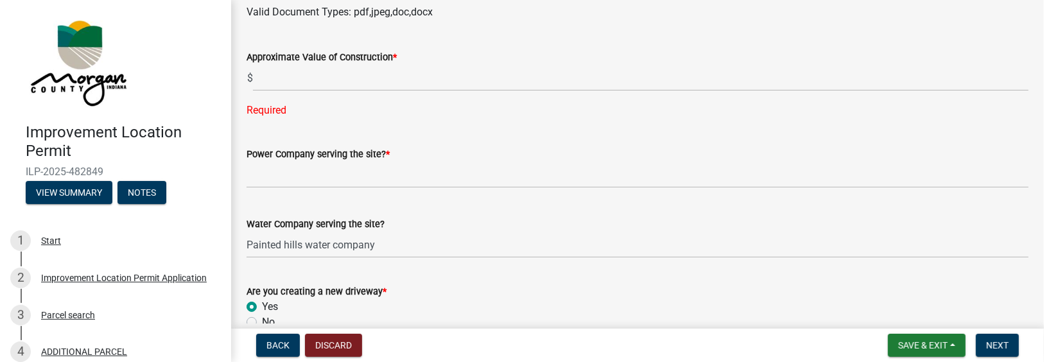
scroll to position [1473, 0]
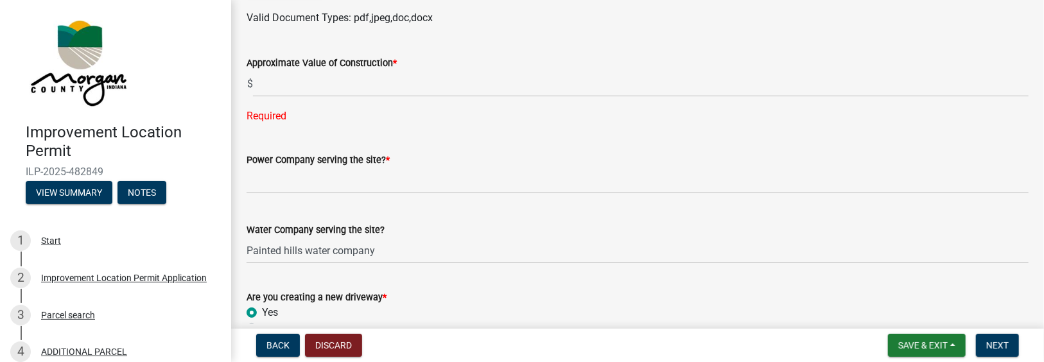
type input "no"
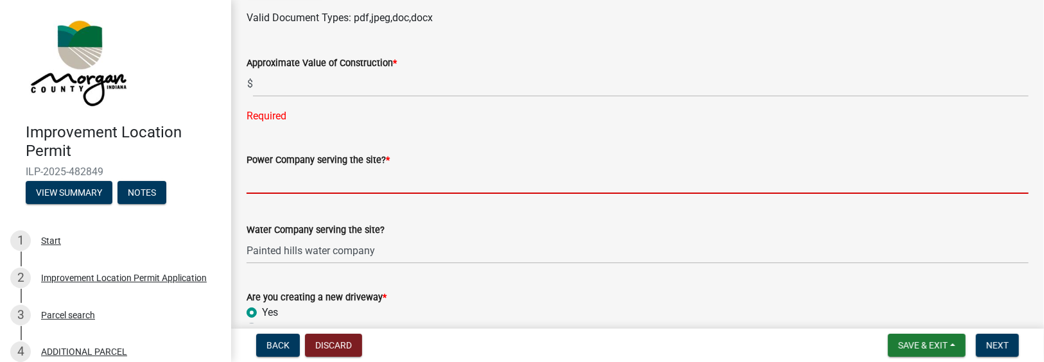
click at [265, 180] on input "Power Company serving the site? *" at bounding box center [638, 181] width 782 height 26
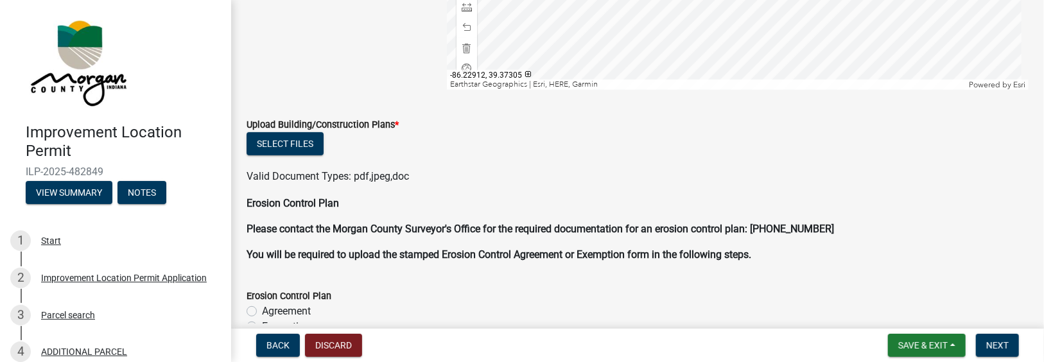
scroll to position [3206, 0]
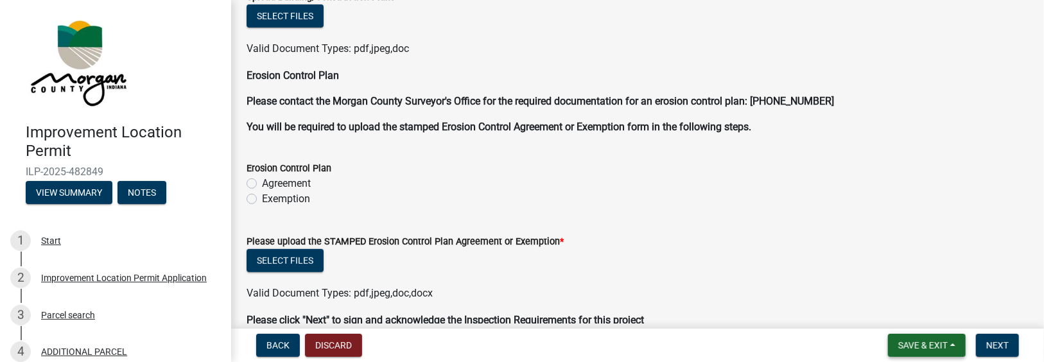
type input "SCI-REMC"
click at [937, 342] on span "Save & Exit" at bounding box center [922, 345] width 49 height 10
click at [912, 313] on button "Save & Exit" at bounding box center [914, 312] width 103 height 31
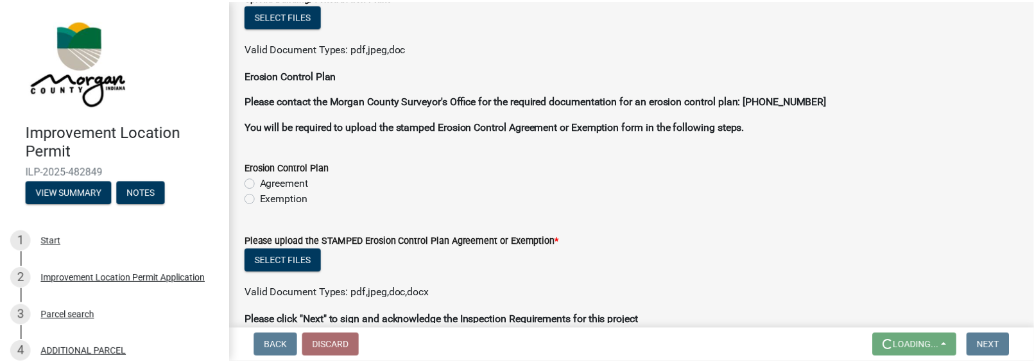
scroll to position [0, 0]
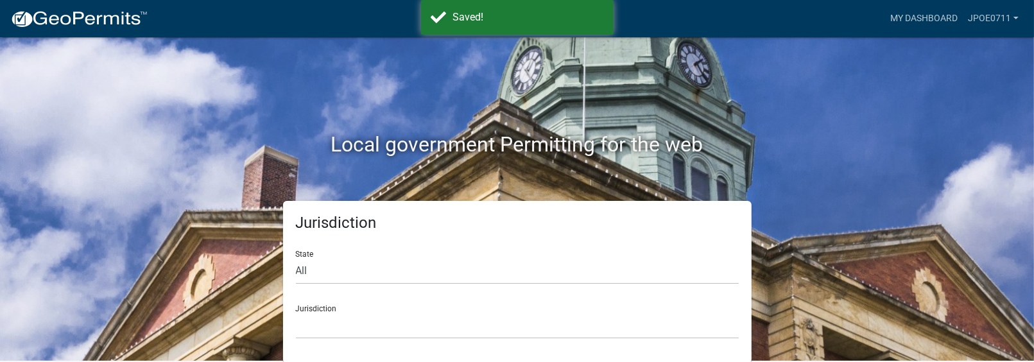
scroll to position [2, 0]
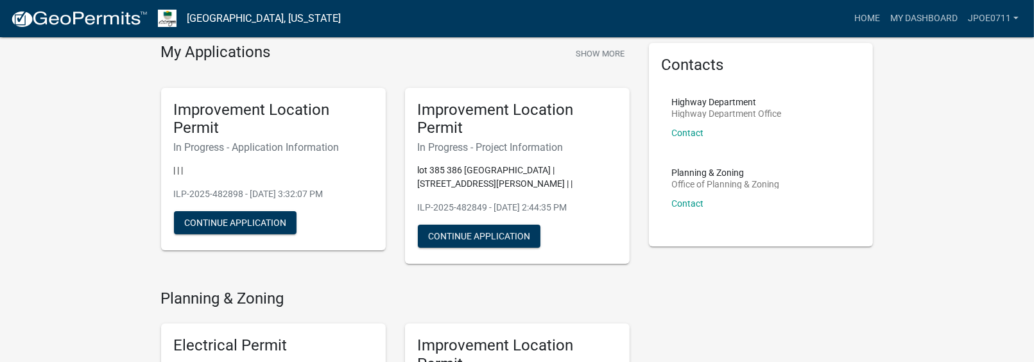
scroll to position [64, 0]
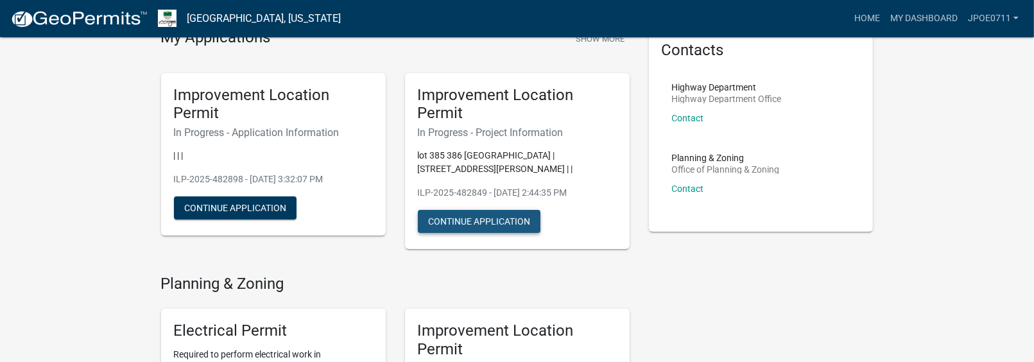
click at [470, 225] on button "Continue Application" at bounding box center [479, 221] width 123 height 23
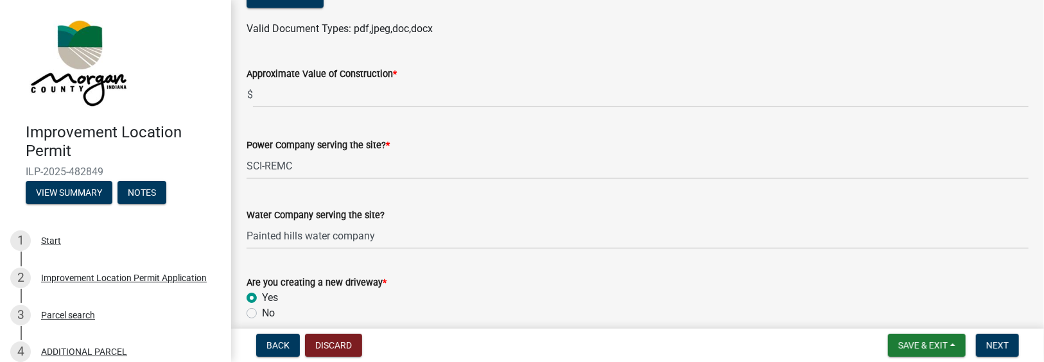
scroll to position [1476, 0]
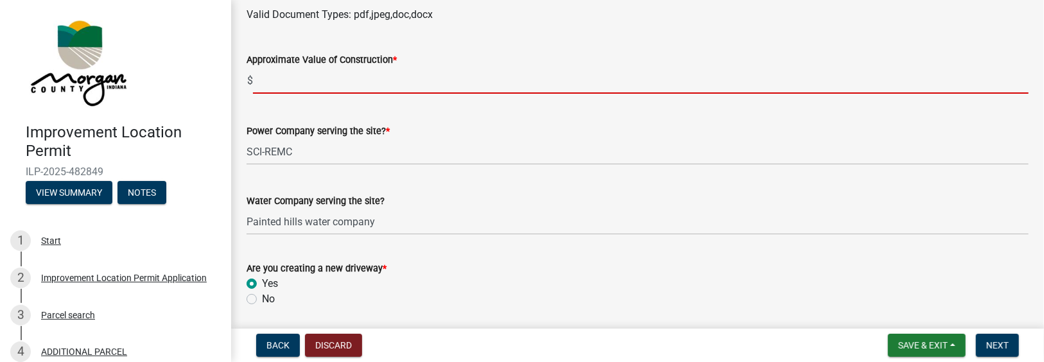
click at [261, 78] on input "text" at bounding box center [640, 80] width 775 height 26
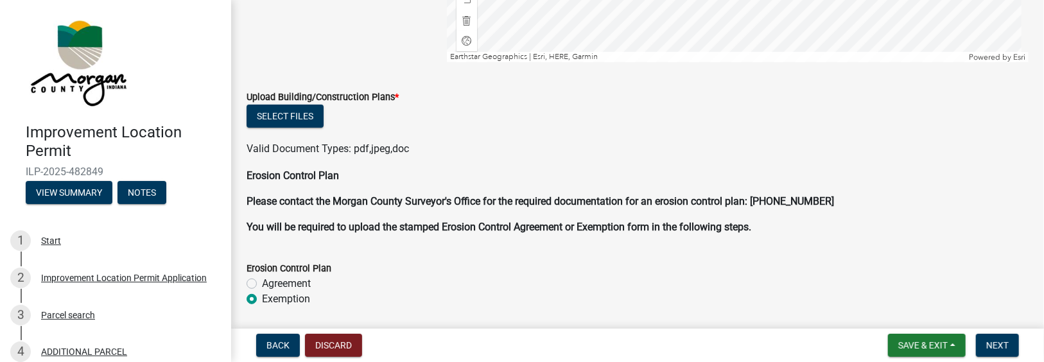
scroll to position [3081, 0]
type input "75000"
click at [291, 112] on button "Select files" at bounding box center [285, 114] width 77 height 23
click at [274, 112] on button "Select files" at bounding box center [285, 114] width 77 height 23
click at [270, 108] on button "Select files" at bounding box center [285, 114] width 77 height 23
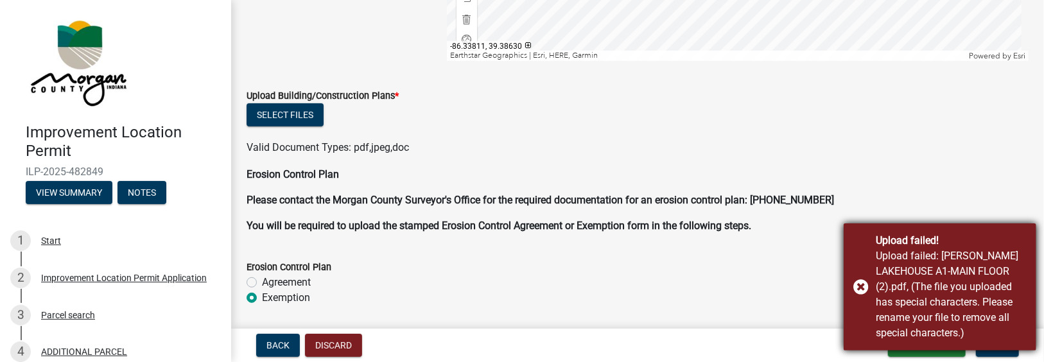
click at [861, 286] on div "Upload failed! Upload failed: POE LAKEHOUSE A1-MAIN FLOOR (2).pdf, (The file yo…" at bounding box center [940, 286] width 193 height 127
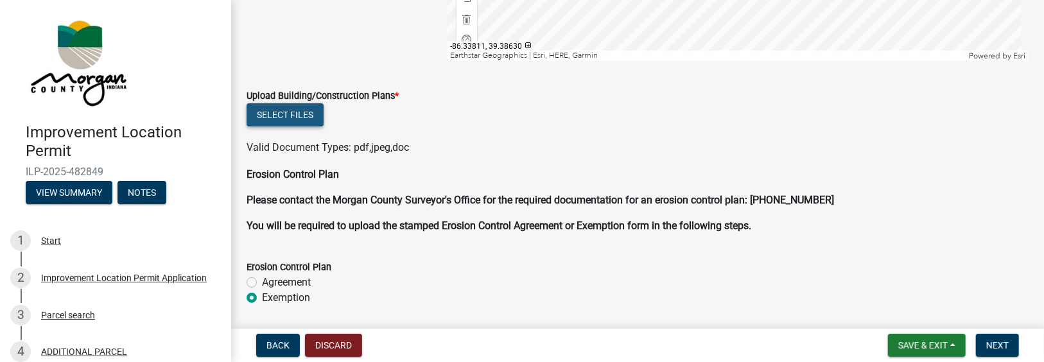
click at [281, 110] on button "Select files" at bounding box center [285, 114] width 77 height 23
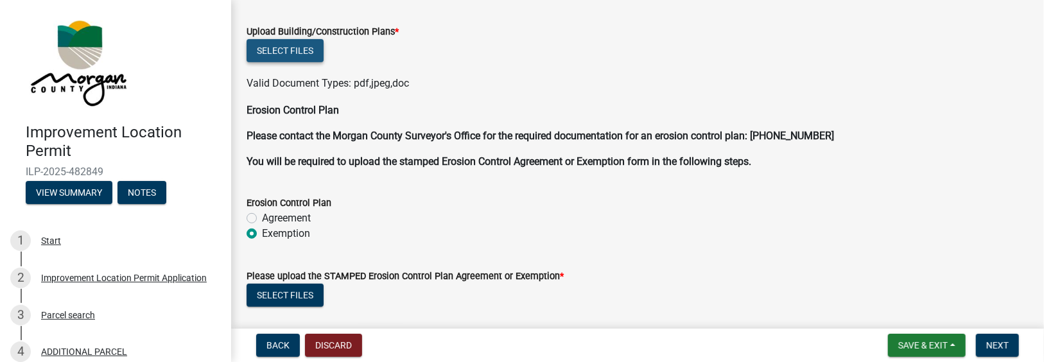
click at [295, 52] on button "Select files" at bounding box center [285, 50] width 77 height 23
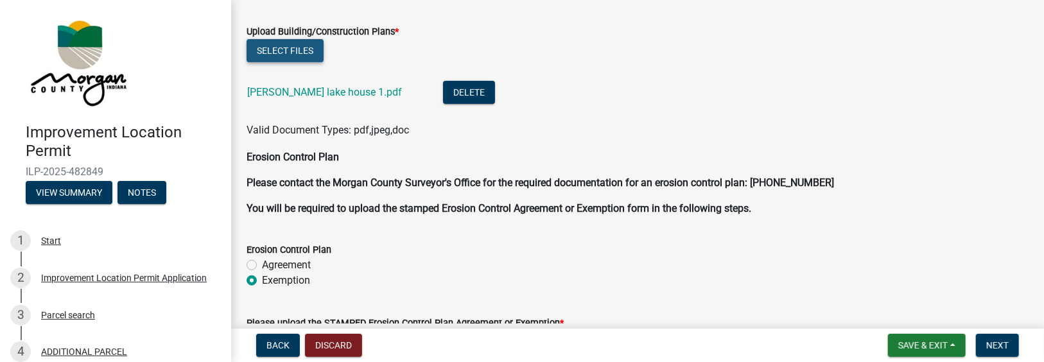
click at [289, 53] on button "Select files" at bounding box center [285, 50] width 77 height 23
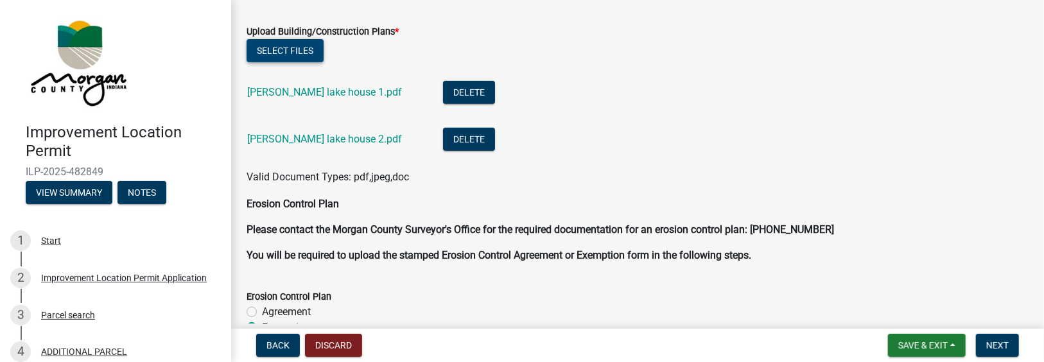
click at [266, 43] on button "Select files" at bounding box center [285, 50] width 77 height 23
click at [279, 49] on button "Select files" at bounding box center [285, 50] width 77 height 23
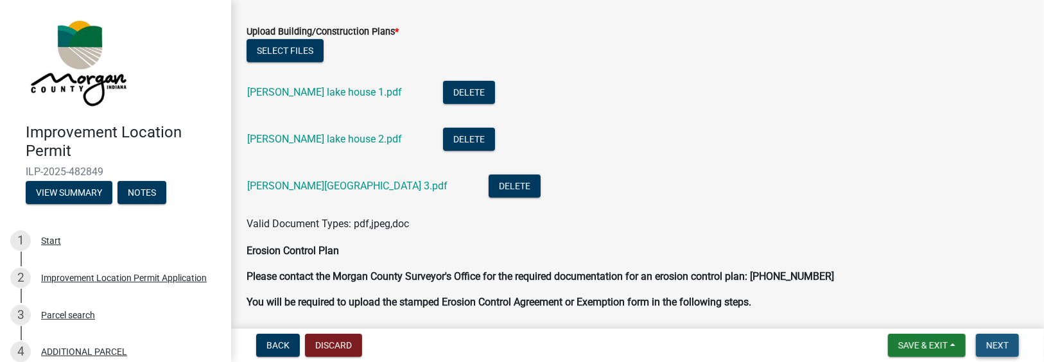
click at [992, 342] on span "Next" at bounding box center [997, 345] width 22 height 10
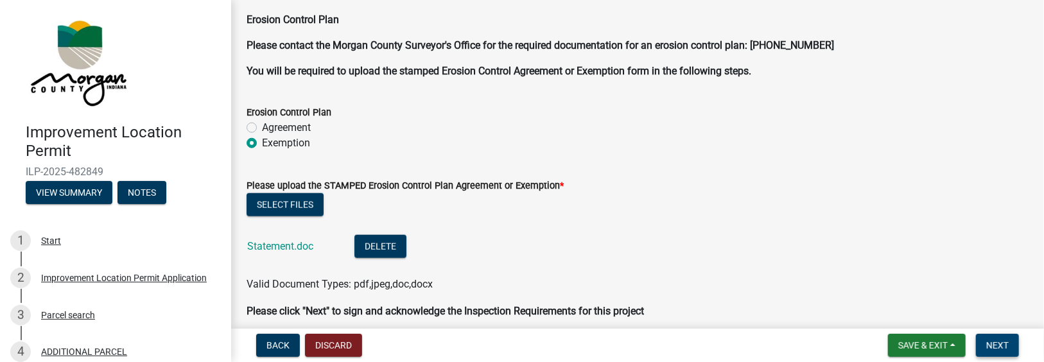
scroll to position [3550, 0]
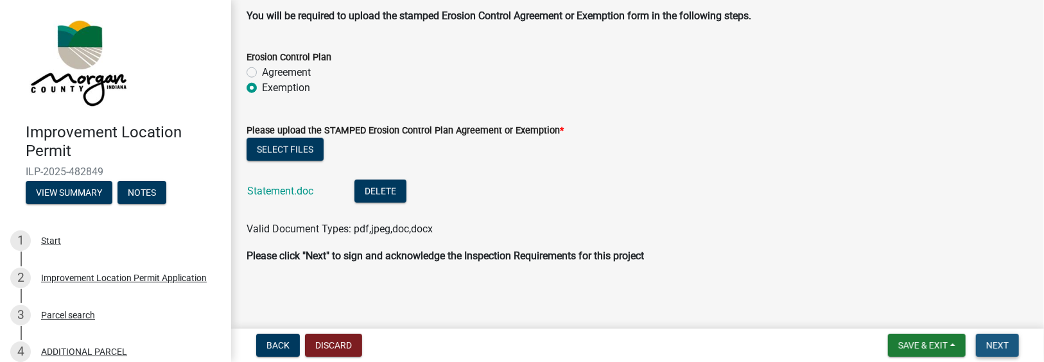
click at [986, 343] on span "Next" at bounding box center [997, 345] width 22 height 10
click at [991, 342] on span "Next" at bounding box center [997, 345] width 22 height 10
click at [273, 191] on link "Statement.doc" at bounding box center [280, 191] width 66 height 12
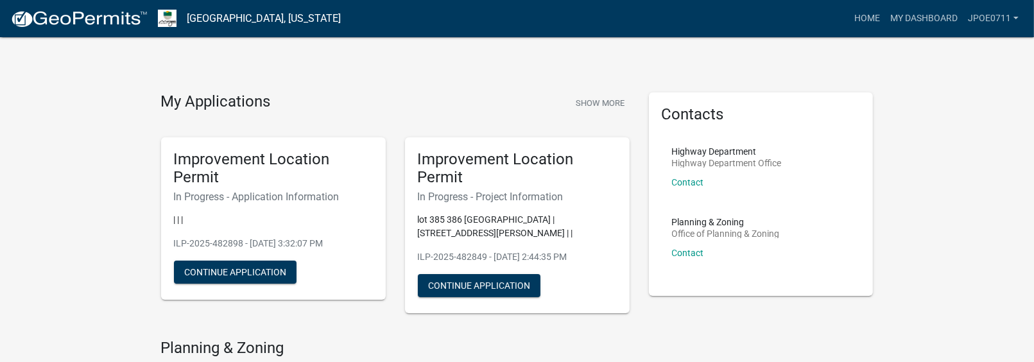
scroll to position [64, 0]
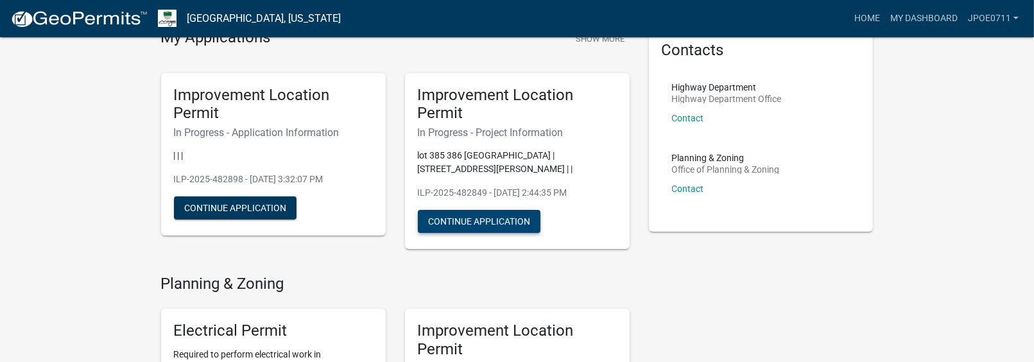
click at [489, 214] on button "Continue Application" at bounding box center [479, 221] width 123 height 23
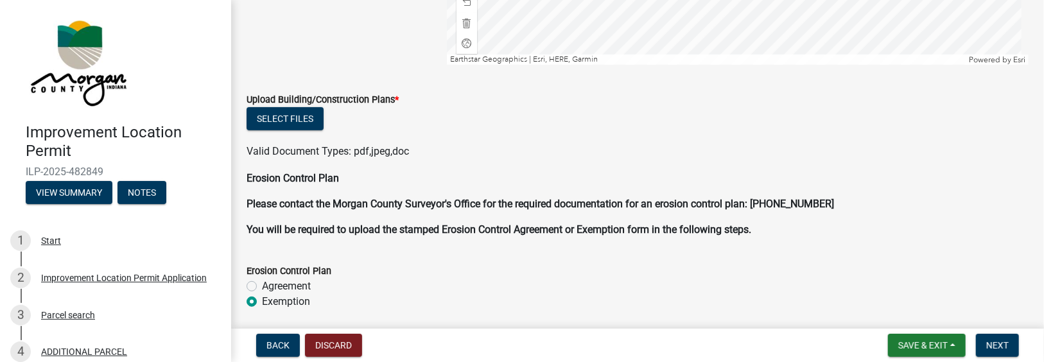
scroll to position [3034, 0]
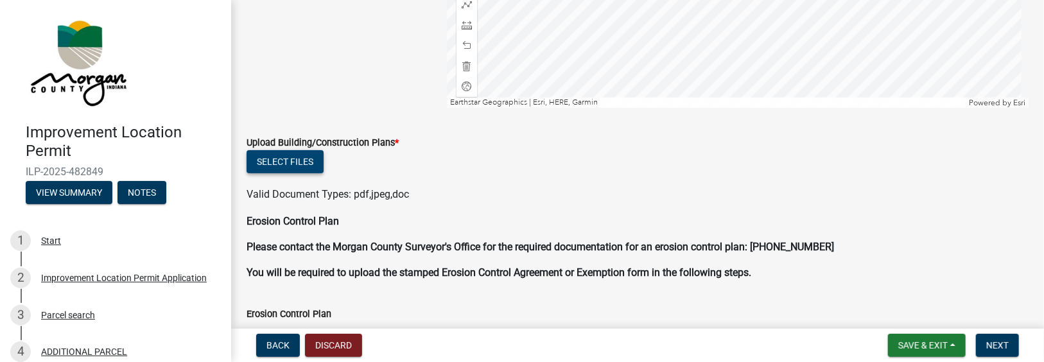
click at [290, 159] on button "Select files" at bounding box center [285, 161] width 77 height 23
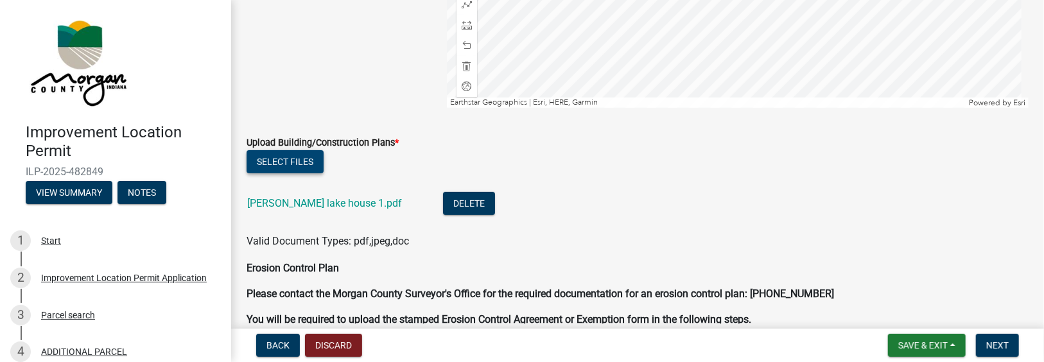
click at [302, 155] on button "Select files" at bounding box center [285, 161] width 77 height 23
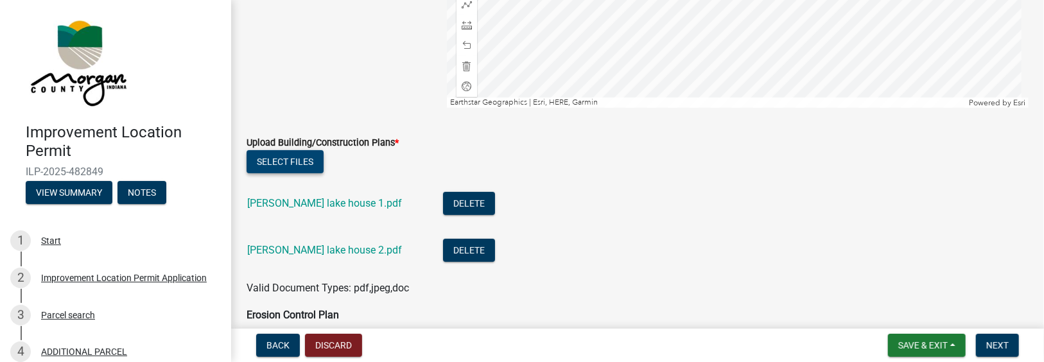
click at [295, 157] on button "Select files" at bounding box center [285, 161] width 77 height 23
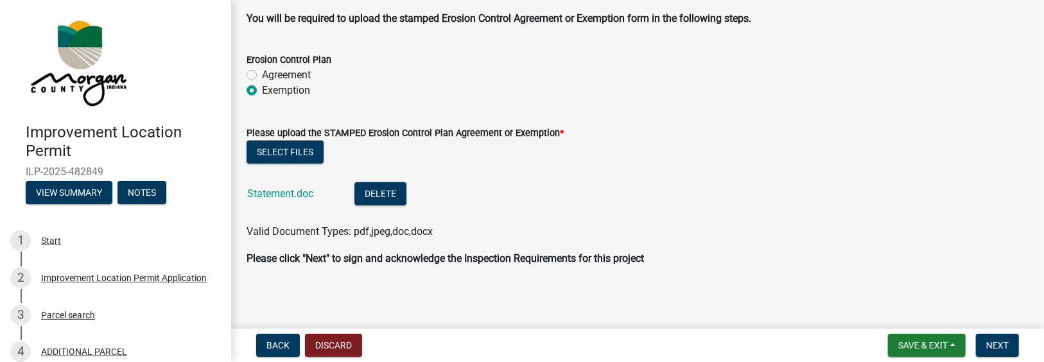
scroll to position [3432, 0]
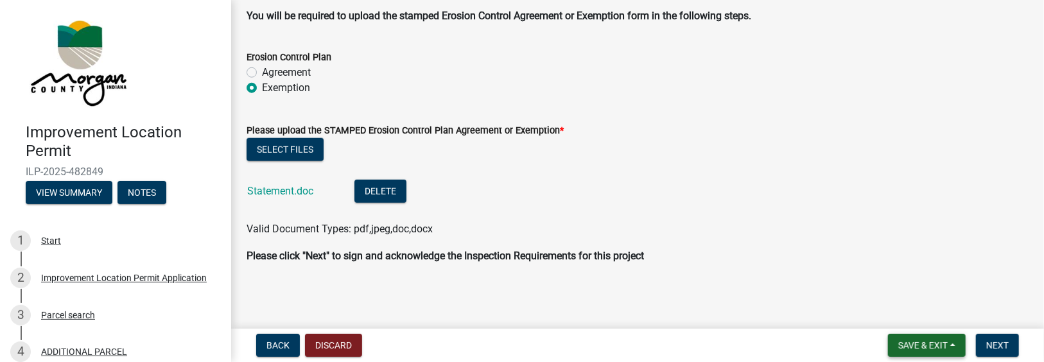
click at [917, 346] on span "Save & Exit" at bounding box center [922, 345] width 49 height 10
click at [897, 279] on button "Save" at bounding box center [914, 281] width 103 height 31
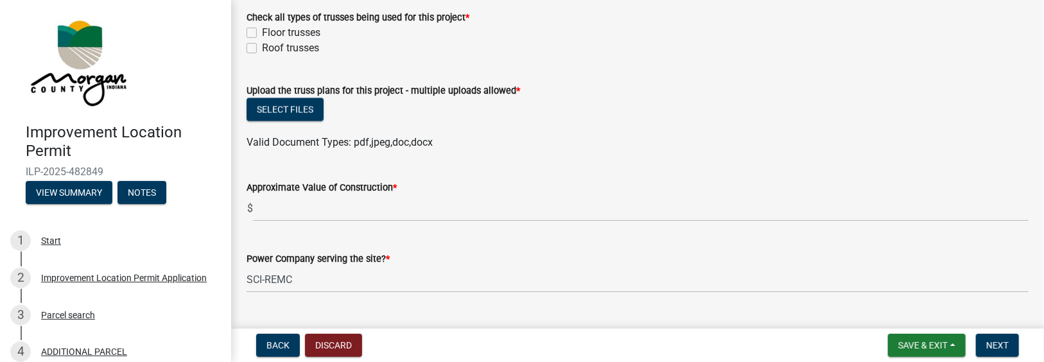
scroll to position [1412, 0]
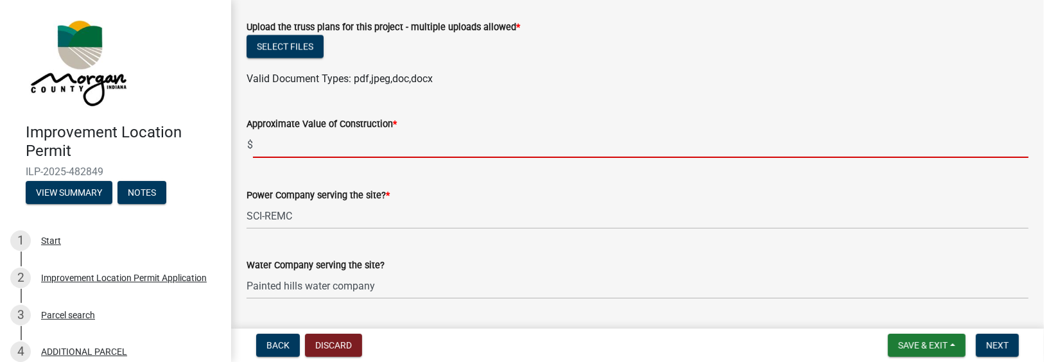
click at [263, 149] on input "text" at bounding box center [640, 145] width 775 height 26
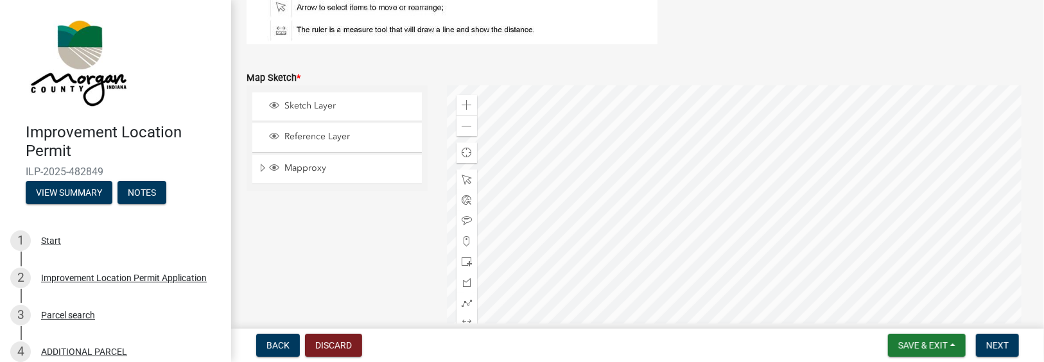
scroll to position [2760, 0]
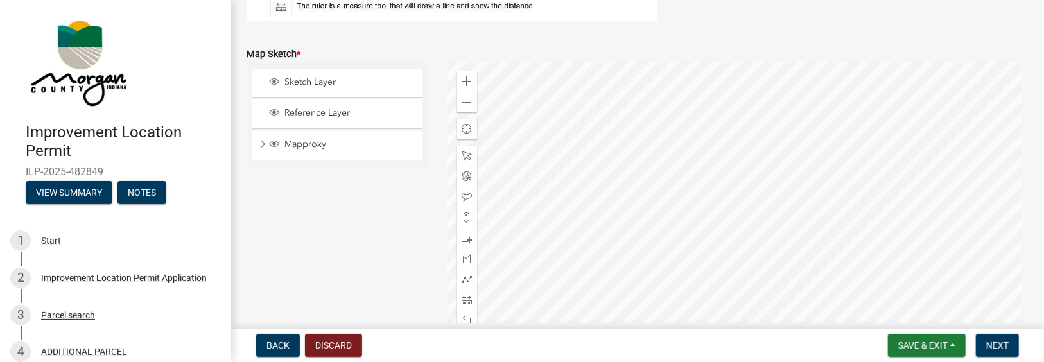
type input "75000"
click at [287, 83] on span "Sketch Layer" at bounding box center [349, 82] width 136 height 12
click at [304, 116] on span "Reference Layer" at bounding box center [349, 113] width 136 height 12
click at [303, 144] on span "Mapproxy" at bounding box center [349, 145] width 136 height 12
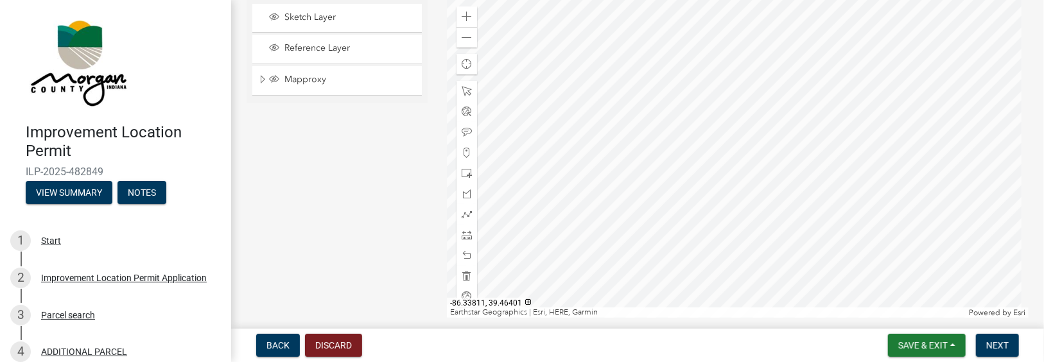
click at [788, 137] on div at bounding box center [738, 157] width 582 height 321
click at [768, 116] on div at bounding box center [738, 157] width 582 height 321
click at [768, 117] on div at bounding box center [738, 157] width 582 height 321
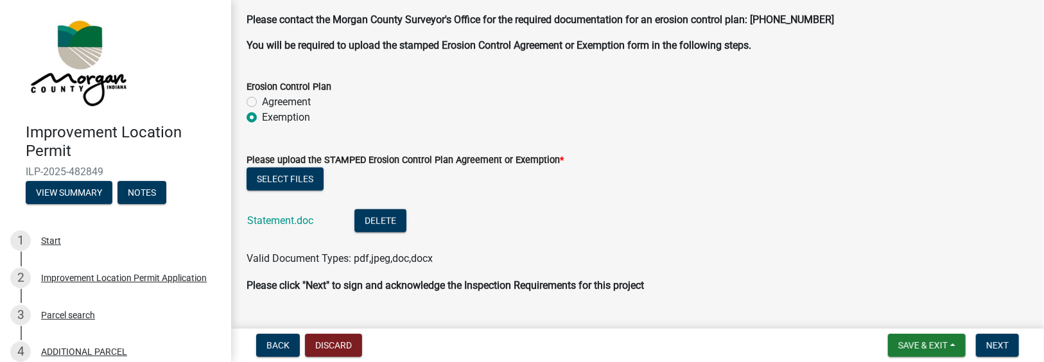
scroll to position [3432, 0]
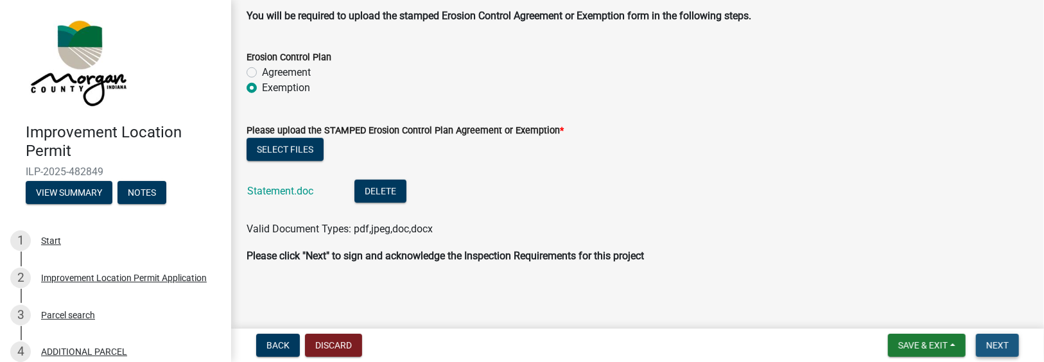
click at [1010, 344] on button "Next" at bounding box center [997, 345] width 43 height 23
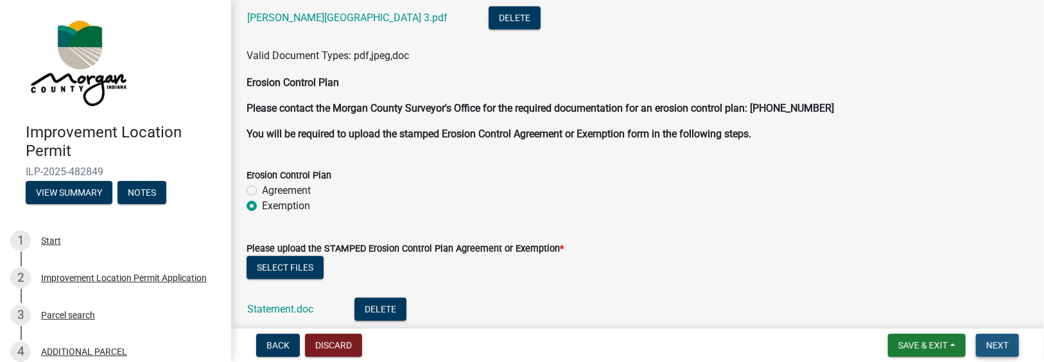
scroll to position [3550, 0]
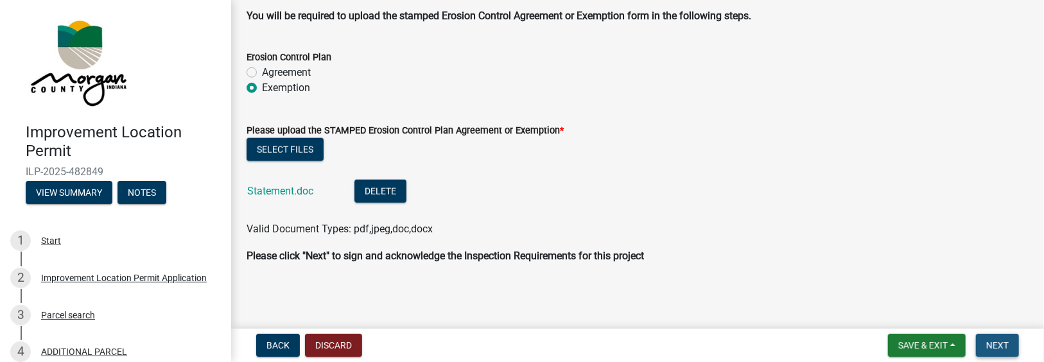
click at [1010, 344] on button "Next" at bounding box center [997, 345] width 43 height 23
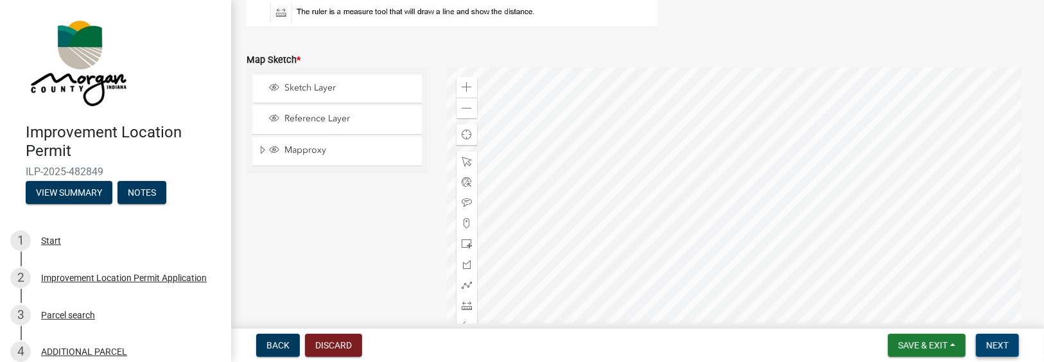
scroll to position [2844, 0]
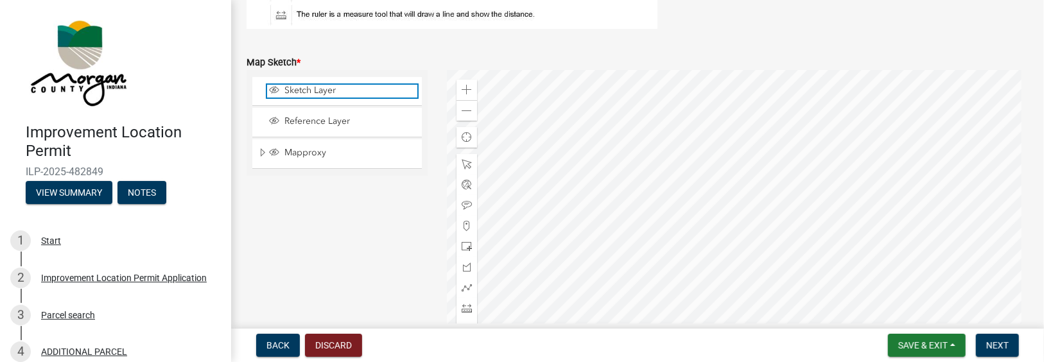
click at [325, 90] on span "Sketch Layer" at bounding box center [349, 91] width 136 height 12
click at [327, 89] on span "Sketch Layer" at bounding box center [349, 91] width 136 height 12
click at [792, 203] on div at bounding box center [738, 230] width 582 height 321
click at [464, 133] on span "Find my location" at bounding box center [467, 137] width 10 height 10
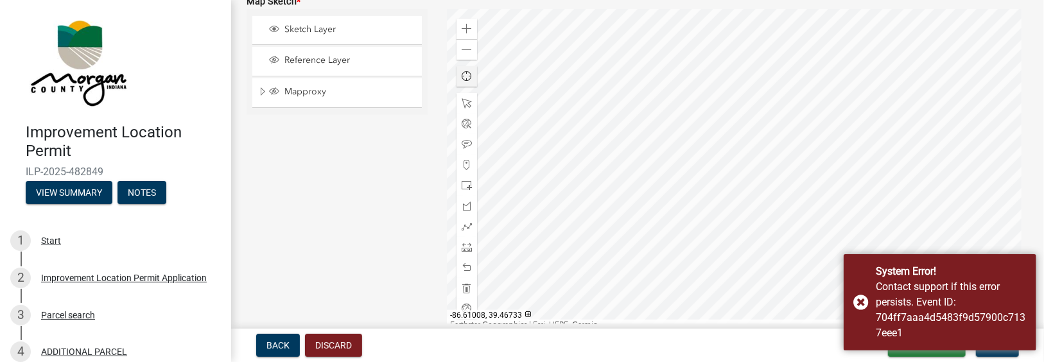
scroll to position [2908, 0]
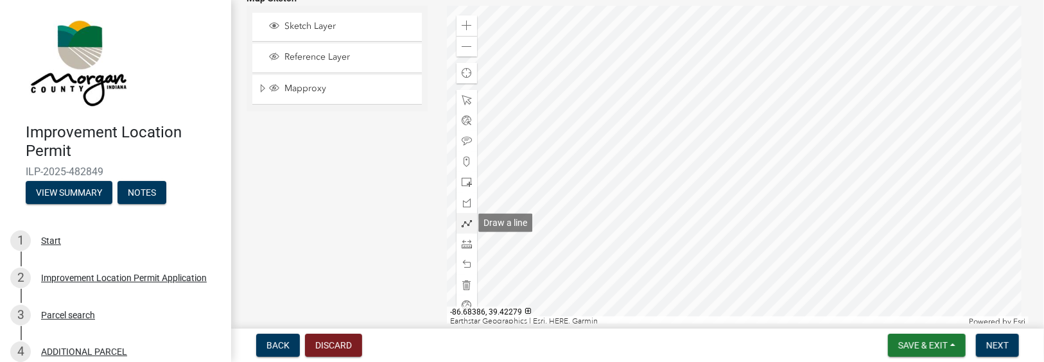
click at [468, 221] on span at bounding box center [467, 223] width 10 height 10
click at [763, 196] on div at bounding box center [738, 163] width 582 height 321
click at [777, 187] on div at bounding box center [738, 163] width 582 height 321
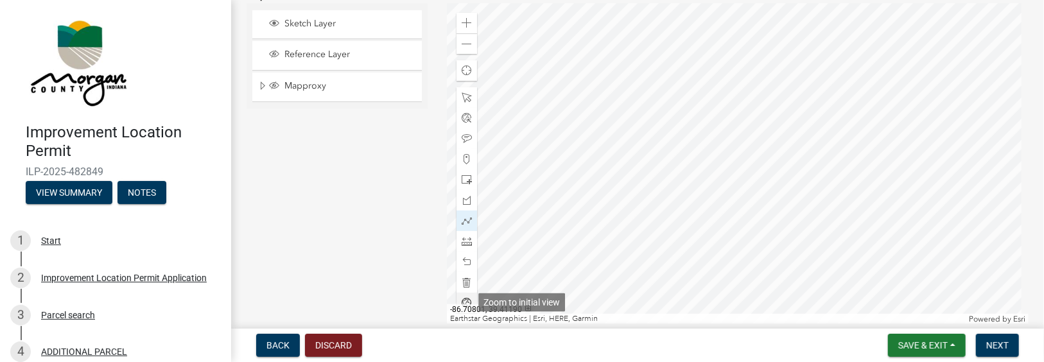
click at [465, 300] on span at bounding box center [467, 303] width 10 height 10
click at [793, 182] on div at bounding box center [738, 163] width 582 height 321
click at [792, 182] on div at bounding box center [738, 163] width 582 height 321
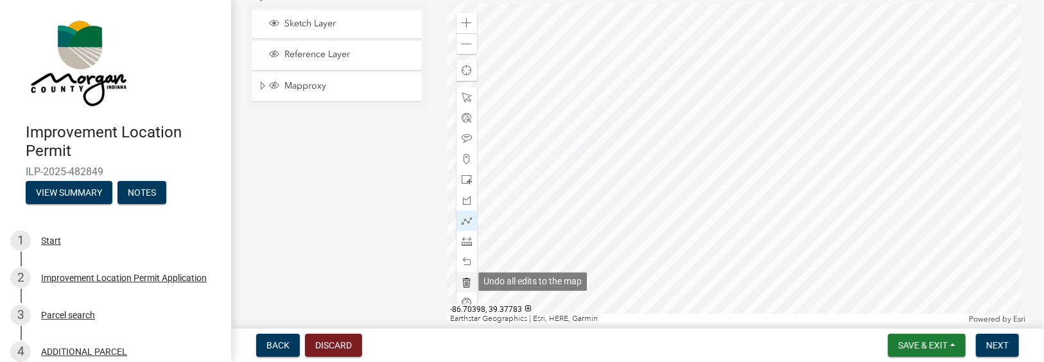
click at [464, 280] on span at bounding box center [467, 282] width 10 height 10
click at [462, 24] on span at bounding box center [467, 23] width 10 height 10
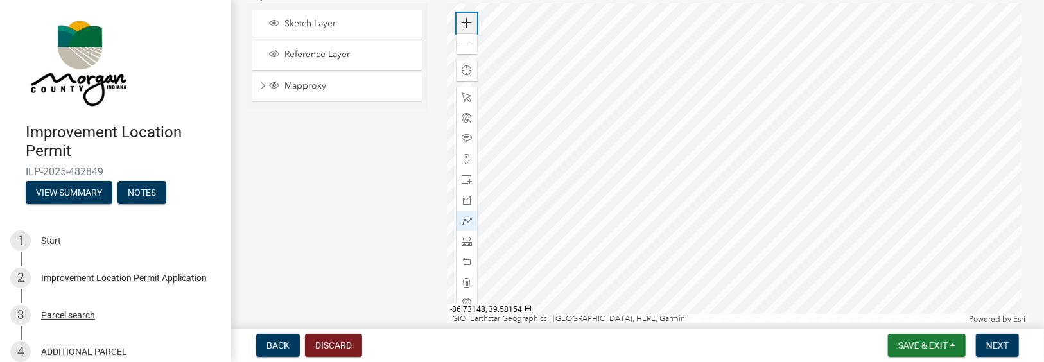
click at [462, 24] on span at bounding box center [467, 23] width 10 height 10
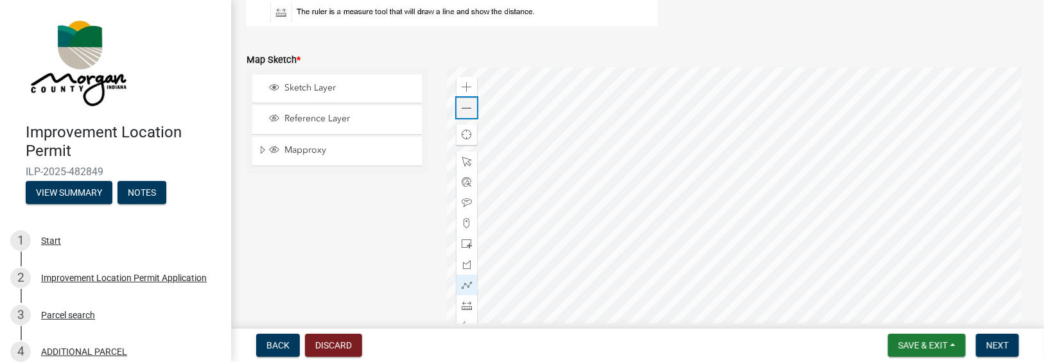
click at [467, 105] on span at bounding box center [467, 108] width 10 height 10
click at [467, 92] on div "Zoom in" at bounding box center [466, 87] width 21 height 21
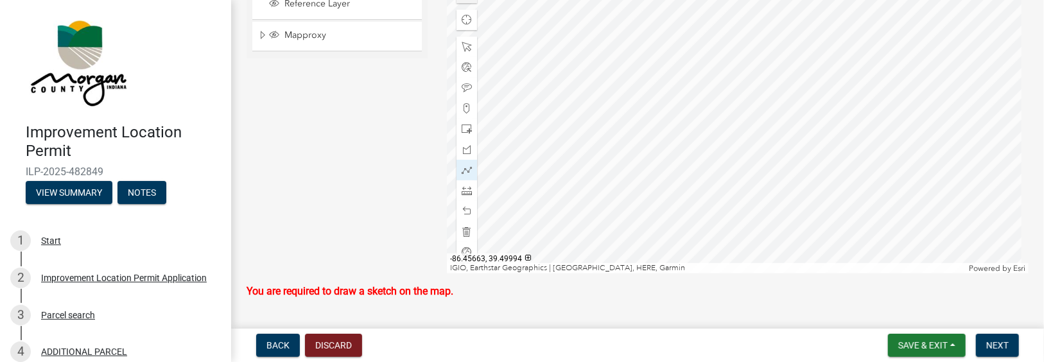
scroll to position [2975, 0]
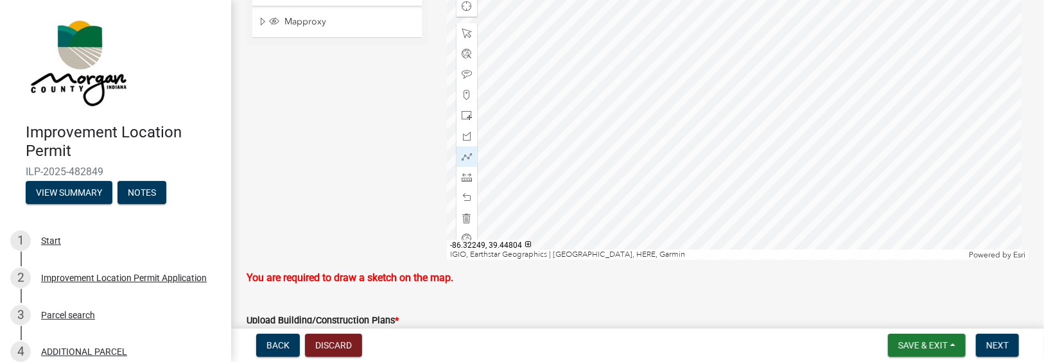
click at [789, 148] on div at bounding box center [738, 99] width 582 height 321
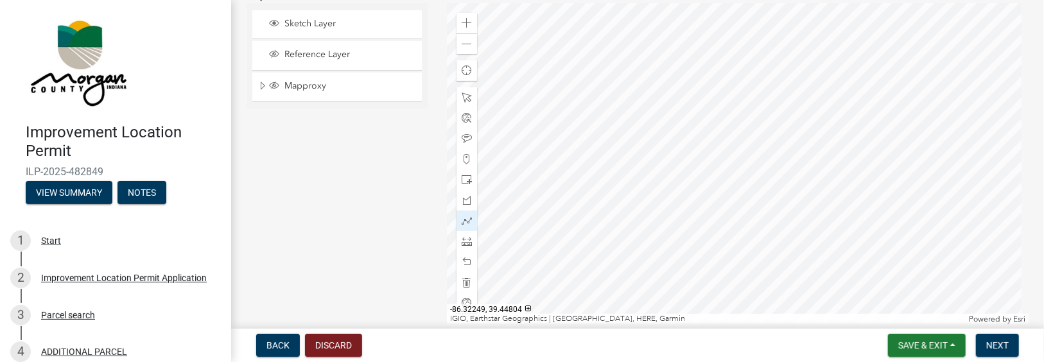
scroll to position [2846, 0]
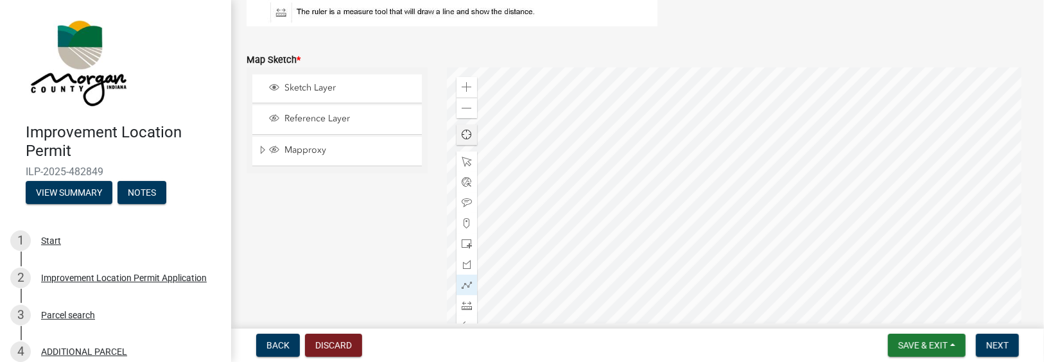
click at [462, 132] on span "Find my location" at bounding box center [467, 135] width 10 height 10
click at [466, 87] on span at bounding box center [467, 87] width 10 height 10
click at [472, 109] on div "Zoom out" at bounding box center [466, 108] width 21 height 21
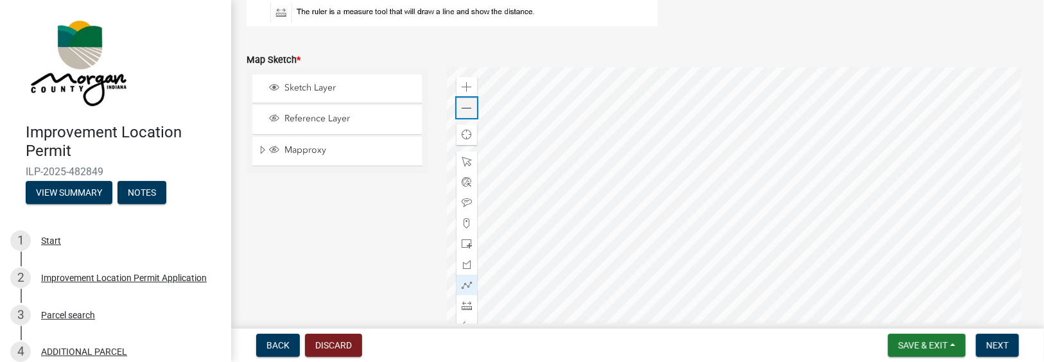
click at [472, 109] on div "Zoom out" at bounding box center [466, 108] width 21 height 21
click at [469, 158] on span at bounding box center [467, 162] width 10 height 10
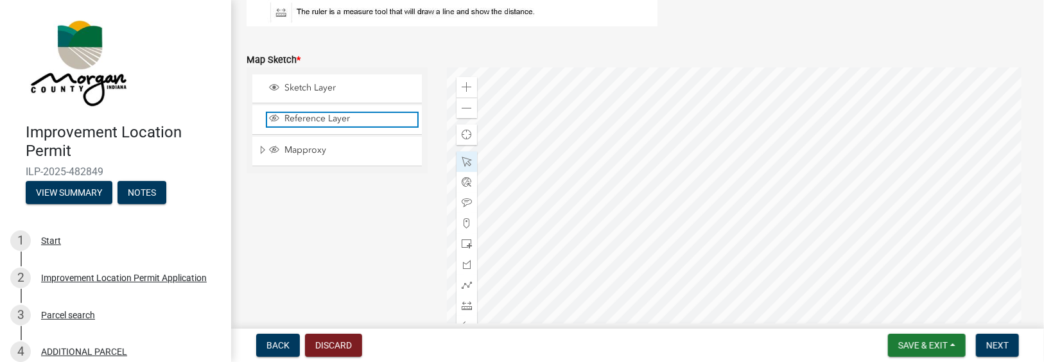
click at [376, 117] on span "Reference Layer" at bounding box center [349, 119] width 136 height 12
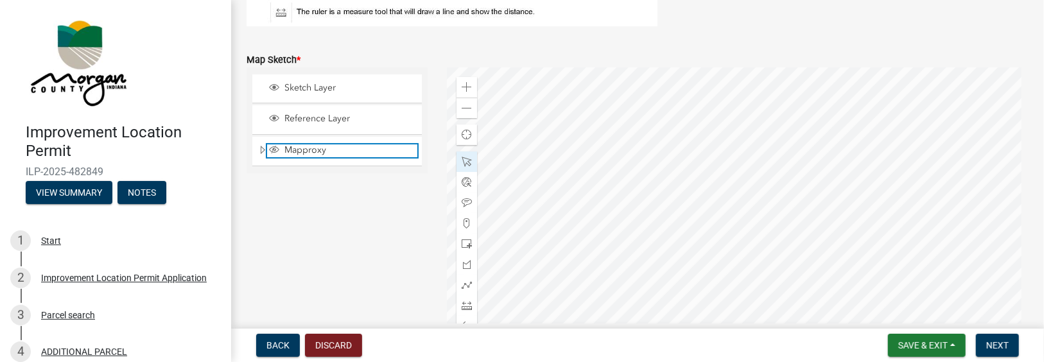
click at [361, 146] on span "Mapproxy" at bounding box center [349, 150] width 136 height 12
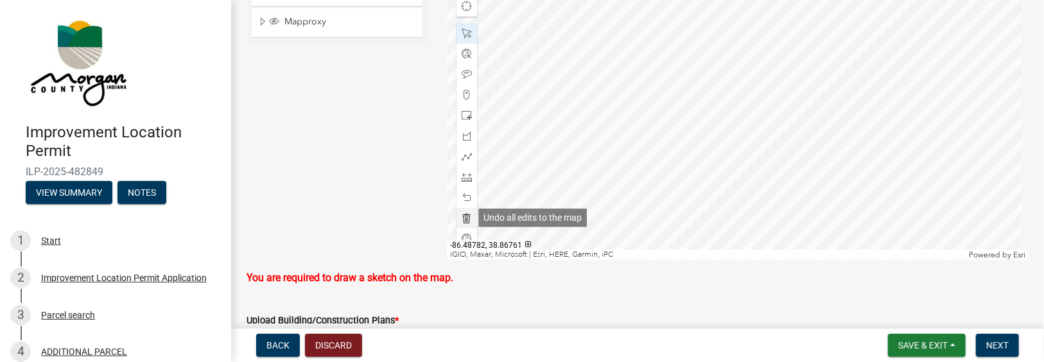
click at [468, 216] on span at bounding box center [467, 218] width 10 height 10
click at [463, 218] on span at bounding box center [467, 218] width 10 height 10
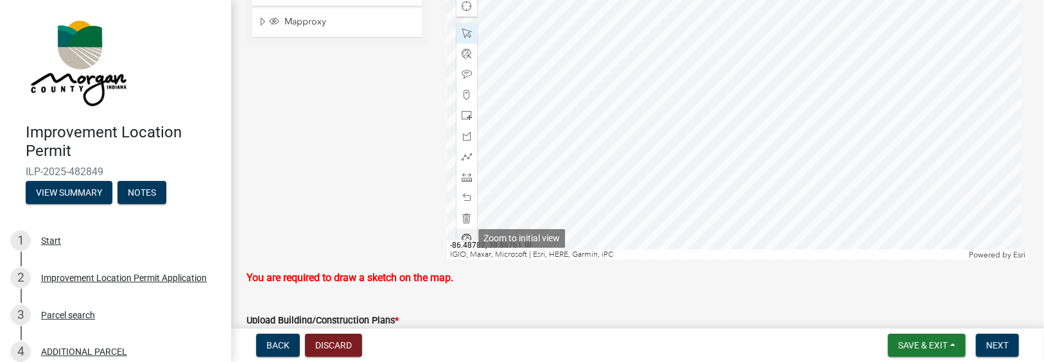
click at [465, 237] on span at bounding box center [467, 239] width 10 height 10
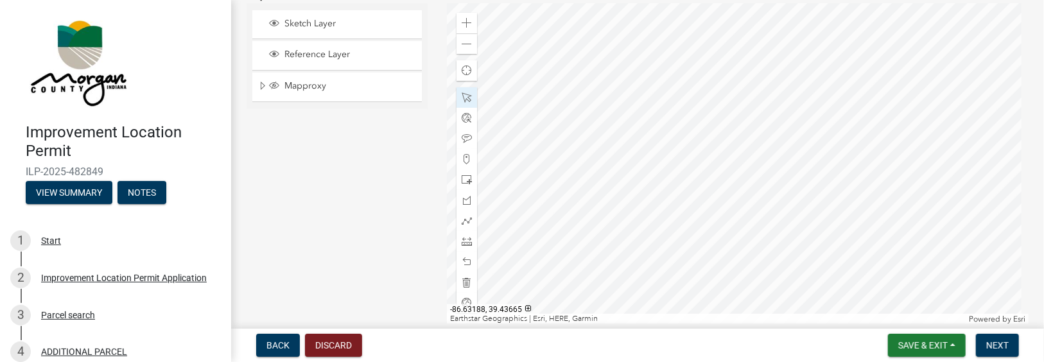
scroll to position [2846, 0]
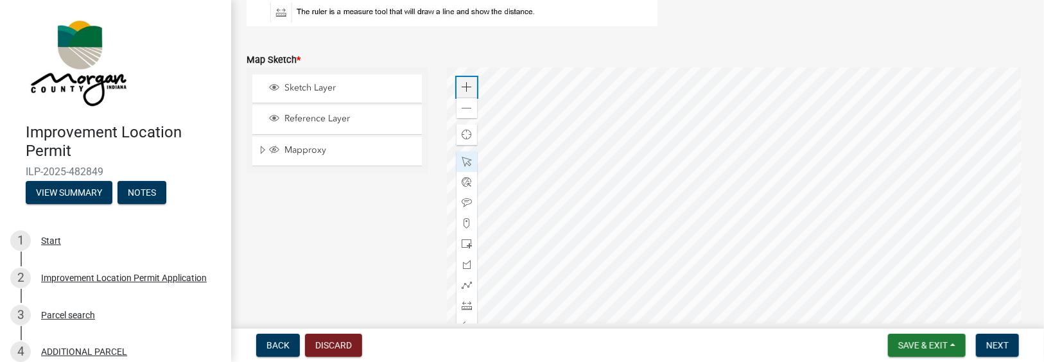
click at [470, 84] on div "Zoom in" at bounding box center [466, 87] width 21 height 21
click at [939, 221] on div at bounding box center [738, 227] width 582 height 321
click at [558, 110] on div at bounding box center [738, 227] width 582 height 321
click at [576, 238] on div at bounding box center [738, 227] width 582 height 321
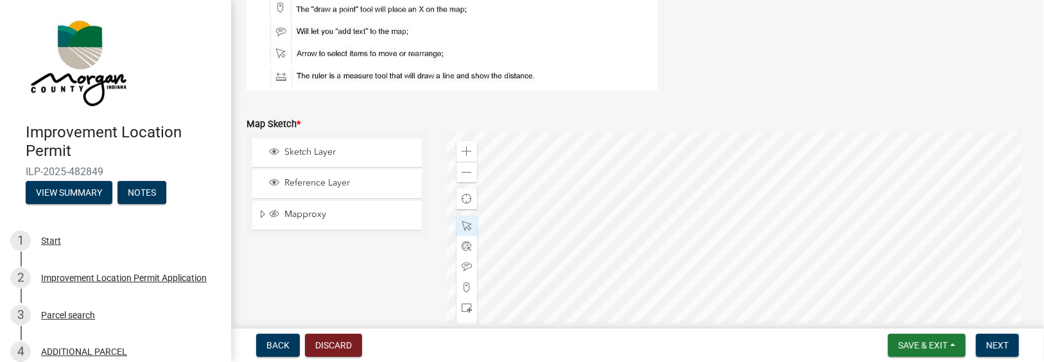
click at [582, 231] on div at bounding box center [738, 292] width 582 height 321
click at [591, 230] on div at bounding box center [738, 292] width 582 height 321
click at [592, 227] on div at bounding box center [738, 292] width 582 height 321
click at [589, 228] on div at bounding box center [738, 292] width 582 height 321
click at [507, 138] on div at bounding box center [738, 292] width 582 height 321
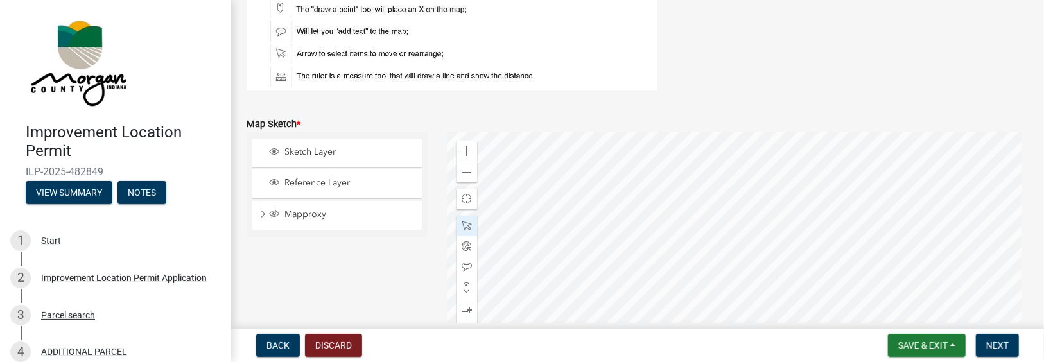
click at [558, 167] on div at bounding box center [738, 292] width 582 height 321
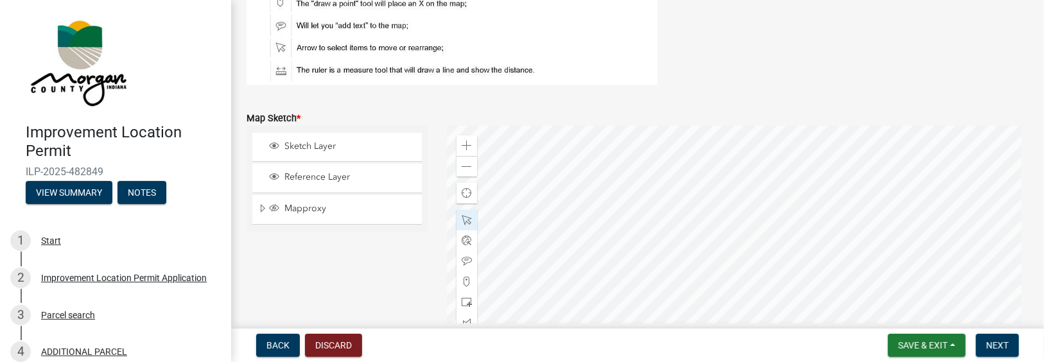
click at [658, 233] on wm-app "Improvement Location Permit ILP-2025-482849 View Summary Notes 1 Start 2 Improv…" at bounding box center [522, 181] width 1044 height 362
click at [668, 281] on div "Improvement Location Permit ILP-2025-482849 View Summary Notes 1 Start 2 Improv…" at bounding box center [522, 181] width 1044 height 362
drag, startPoint x: 771, startPoint y: 324, endPoint x: 750, endPoint y: 157, distance: 168.2
click at [750, 157] on div at bounding box center [738, 286] width 582 height 321
click at [659, 126] on div at bounding box center [738, 286] width 582 height 321
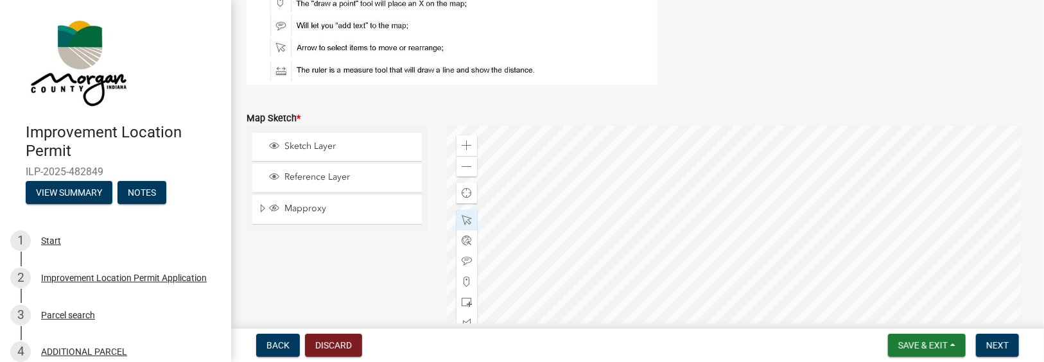
click at [447, 126] on div at bounding box center [738, 286] width 582 height 321
click at [679, 266] on wm-app "Improvement Location Permit ILP-2025-482849 View Summary Notes 1 Start 2 Improv…" at bounding box center [522, 181] width 1044 height 362
drag, startPoint x: 662, startPoint y: 342, endPoint x: 775, endPoint y: 54, distance: 309.6
click at [775, 126] on div at bounding box center [738, 286] width 582 height 321
click at [735, 211] on div at bounding box center [738, 286] width 582 height 321
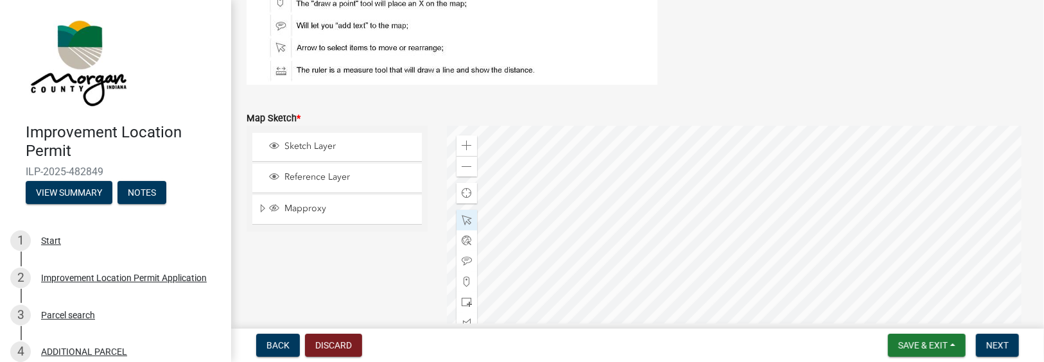
click at [740, 189] on div at bounding box center [738, 286] width 582 height 321
click at [795, 186] on div at bounding box center [738, 286] width 582 height 321
click at [924, 267] on div at bounding box center [738, 286] width 582 height 321
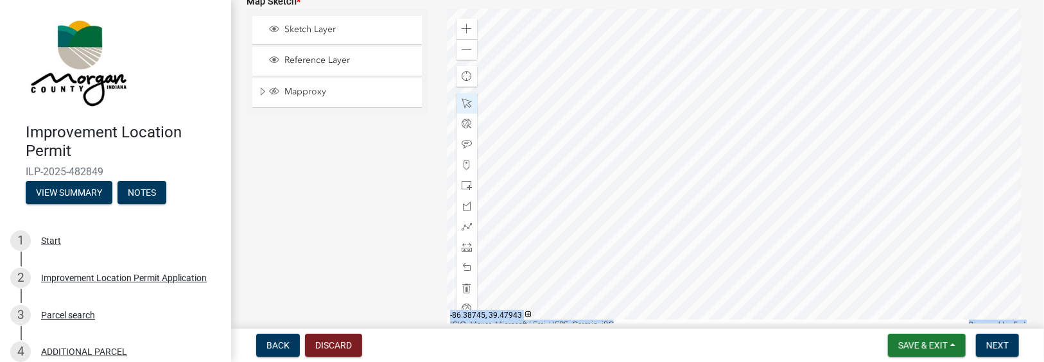
scroll to position [2916, 0]
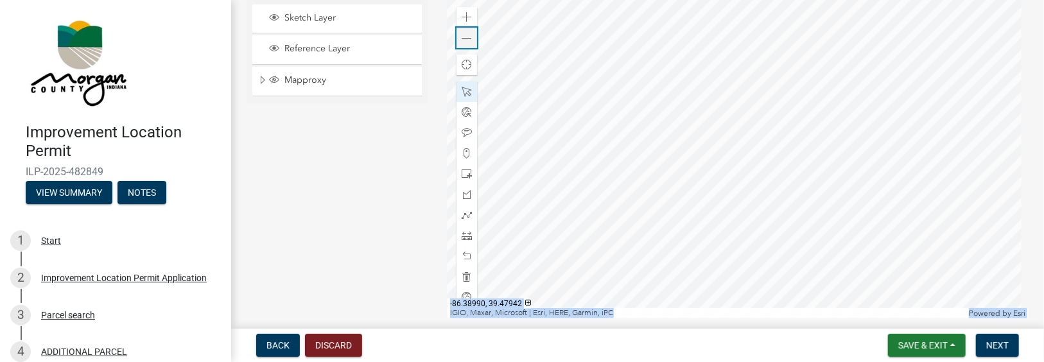
click at [465, 39] on span at bounding box center [467, 38] width 10 height 10
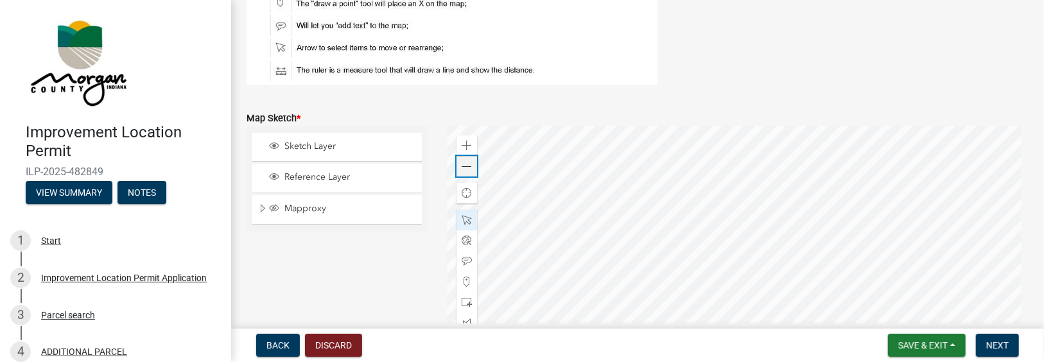
click at [468, 166] on span at bounding box center [467, 167] width 10 height 10
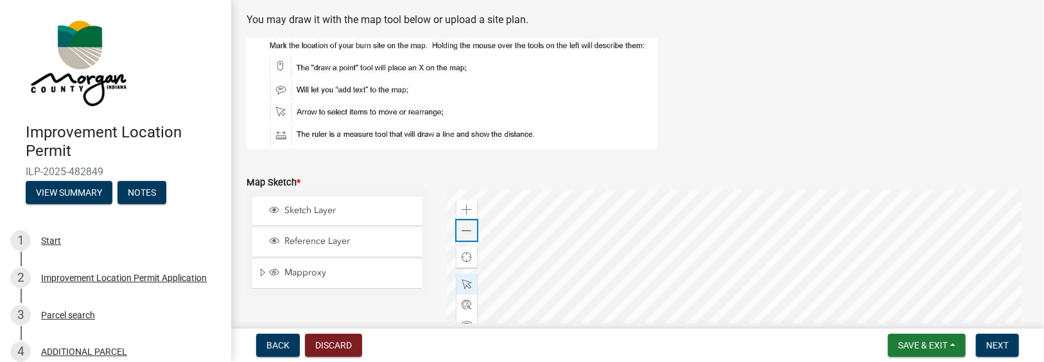
click at [456, 230] on div "Zoom out" at bounding box center [466, 230] width 21 height 21
click at [682, 249] on div at bounding box center [738, 350] width 582 height 321
click at [681, 245] on div at bounding box center [738, 350] width 582 height 321
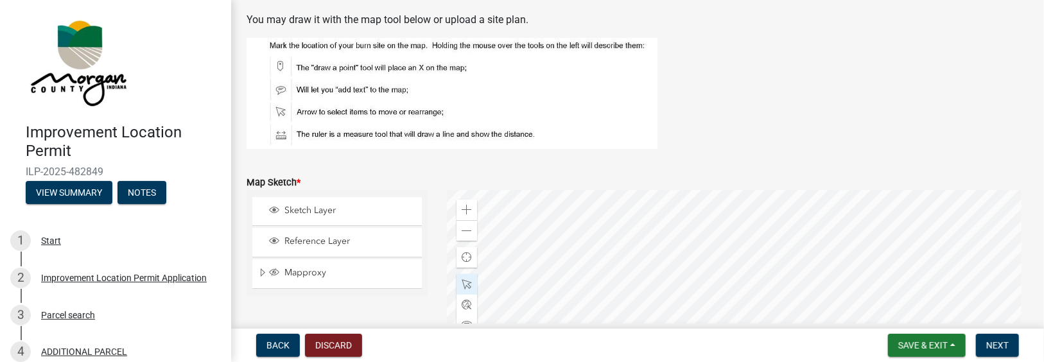
click at [682, 245] on div at bounding box center [738, 350] width 582 height 321
click at [731, 296] on div at bounding box center [738, 350] width 582 height 321
click at [714, 288] on div at bounding box center [738, 350] width 582 height 321
click at [469, 210] on span at bounding box center [467, 210] width 10 height 10
click at [713, 280] on div at bounding box center [738, 350] width 582 height 321
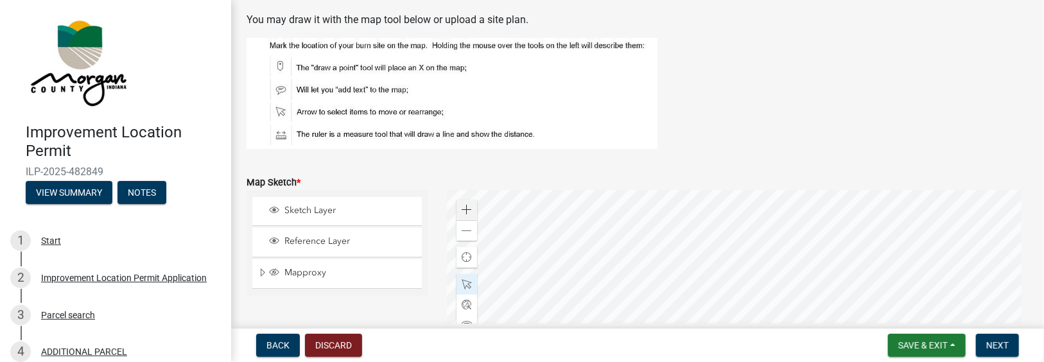
click at [713, 280] on div at bounding box center [738, 350] width 582 height 321
click at [469, 207] on div "Zoom in" at bounding box center [466, 210] width 21 height 21
click at [673, 241] on div at bounding box center [738, 350] width 582 height 321
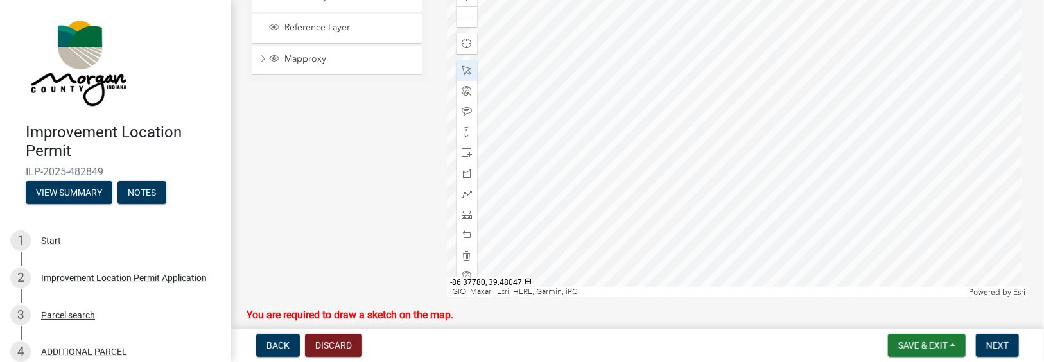
scroll to position [2917, 0]
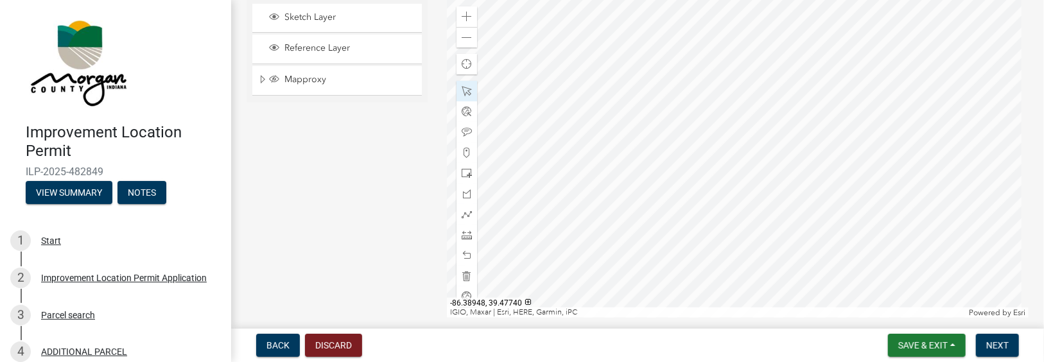
click at [691, 318] on div at bounding box center [738, 157] width 582 height 321
click at [630, 302] on div at bounding box center [738, 157] width 582 height 321
click at [688, 182] on div at bounding box center [738, 157] width 582 height 321
click at [681, 178] on div at bounding box center [738, 157] width 582 height 321
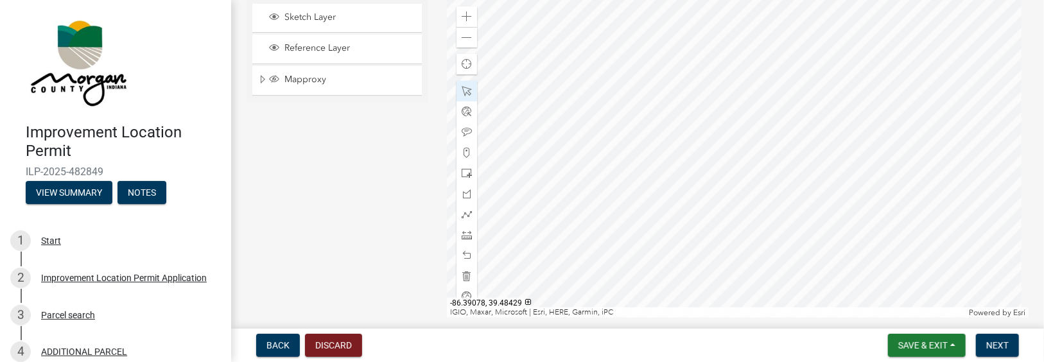
click at [856, 318] on div at bounding box center [738, 157] width 582 height 321
click at [670, 310] on div at bounding box center [738, 157] width 582 height 321
click at [716, 150] on div at bounding box center [738, 157] width 582 height 321
click at [919, 347] on span "Save & Exit" at bounding box center [922, 345] width 49 height 10
click at [907, 309] on button "Save & Exit" at bounding box center [914, 312] width 103 height 31
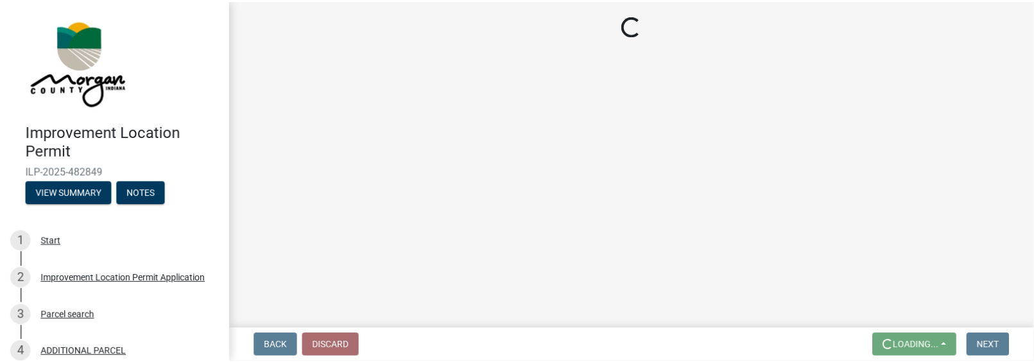
scroll to position [0, 0]
